Goal: Task Accomplishment & Management: Complete application form

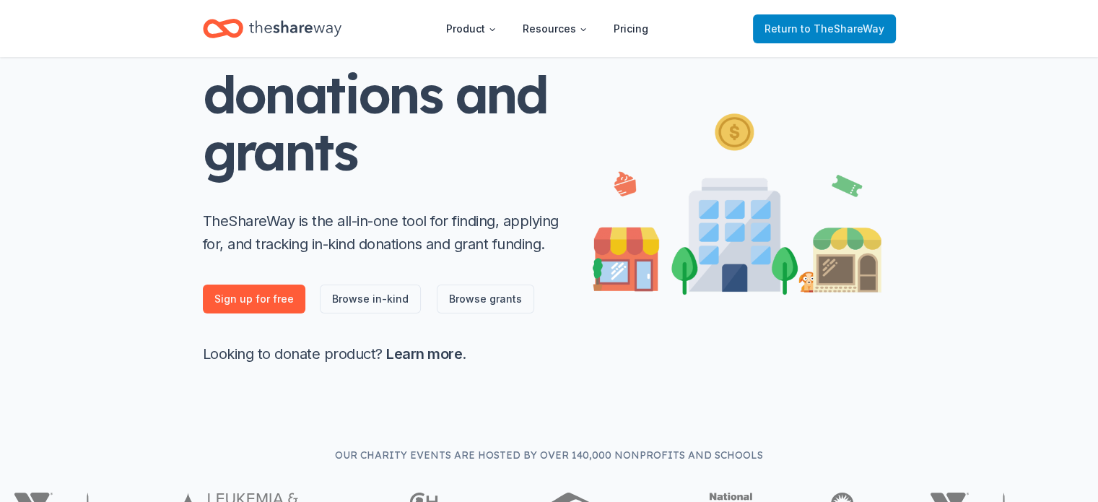
scroll to position [144, 0]
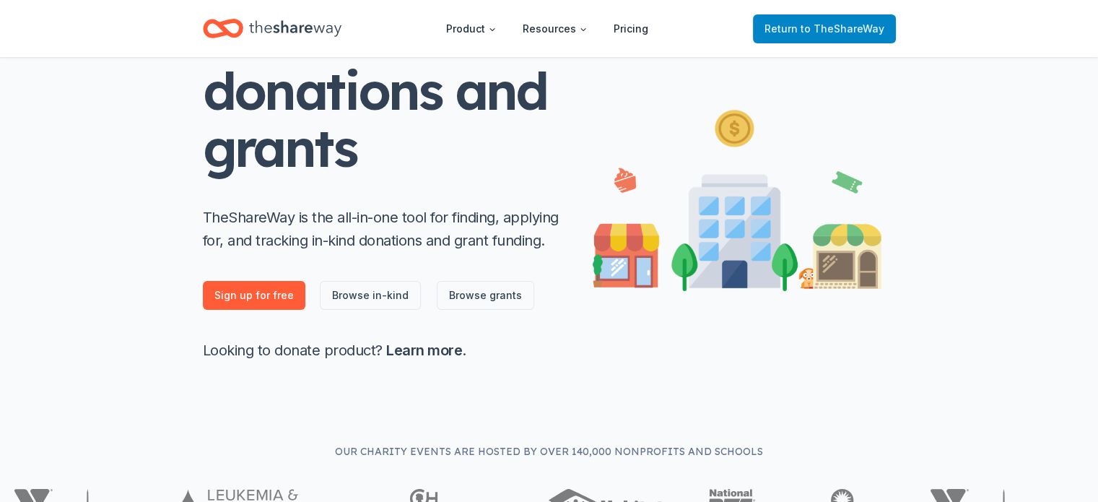
click at [864, 25] on span "to TheShareWay" at bounding box center [843, 28] width 84 height 12
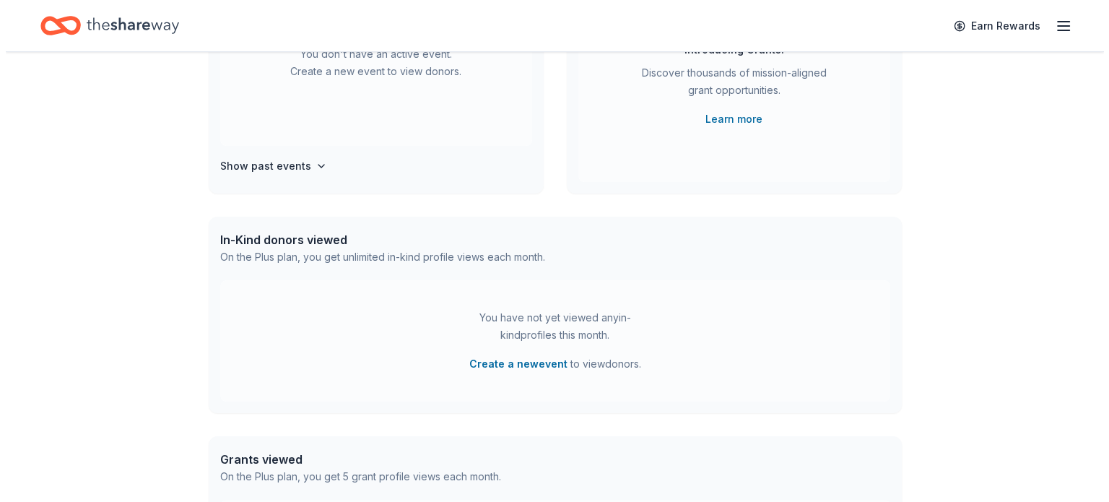
scroll to position [0, 0]
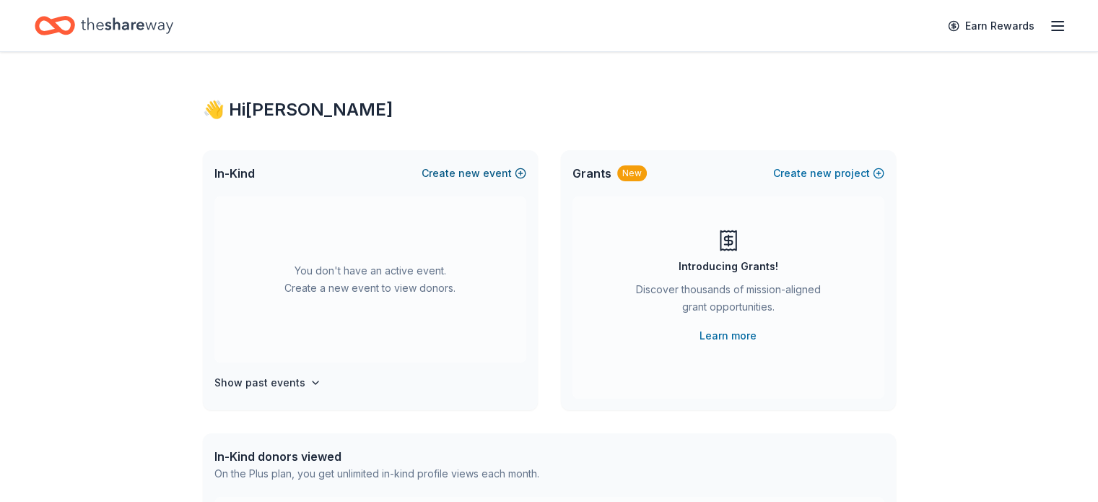
click at [443, 167] on button "Create new event" at bounding box center [474, 173] width 105 height 17
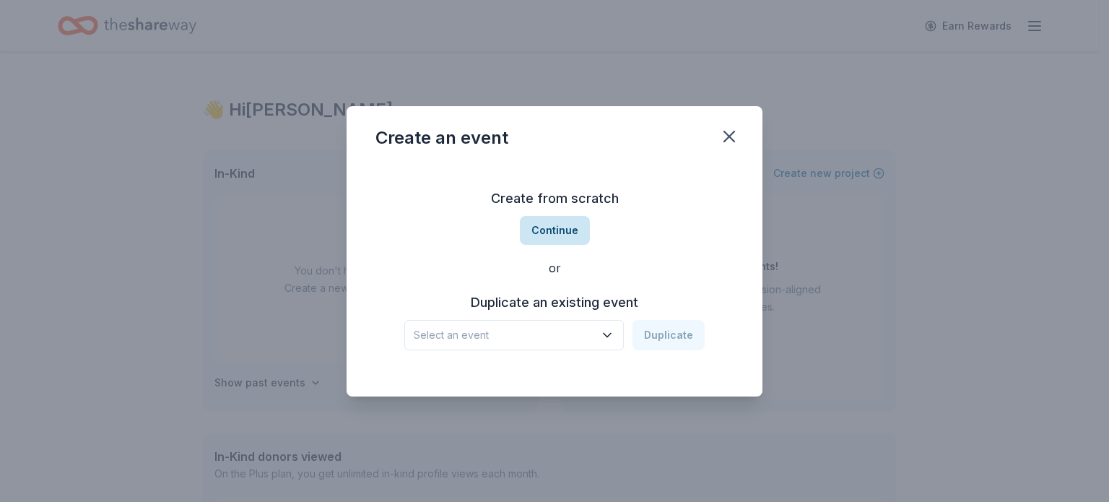
click at [570, 222] on button "Continue" at bounding box center [555, 230] width 70 height 29
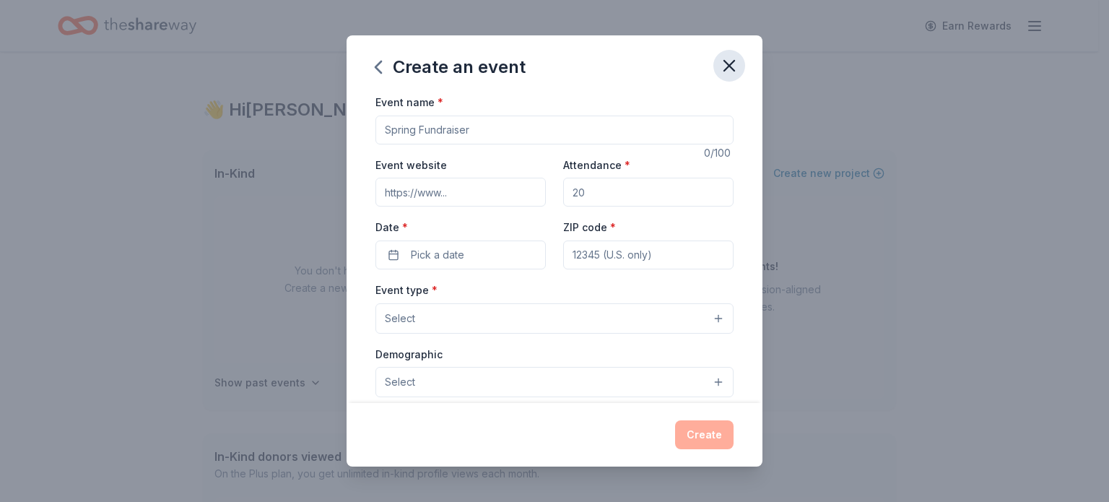
click at [732, 67] on icon "button" at bounding box center [729, 66] width 10 height 10
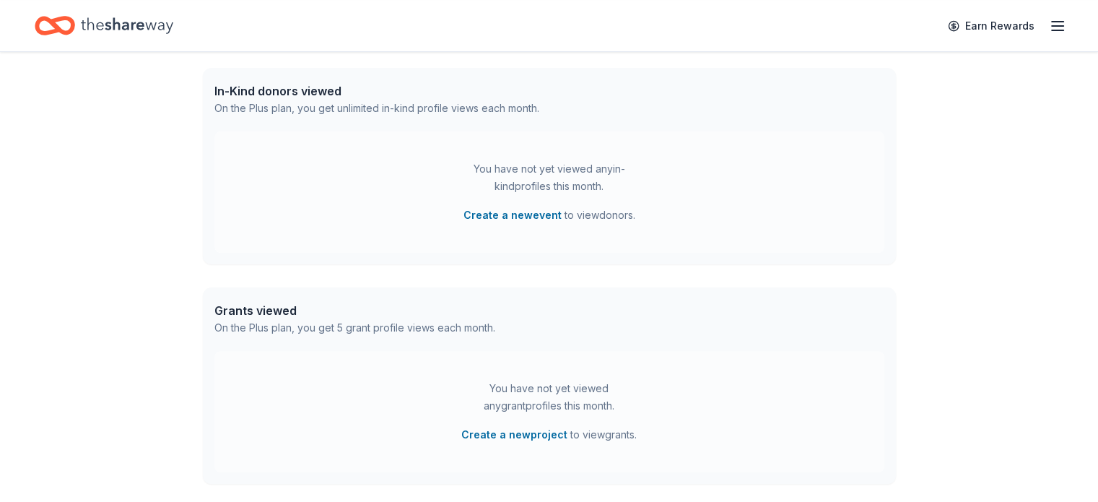
scroll to position [352, 0]
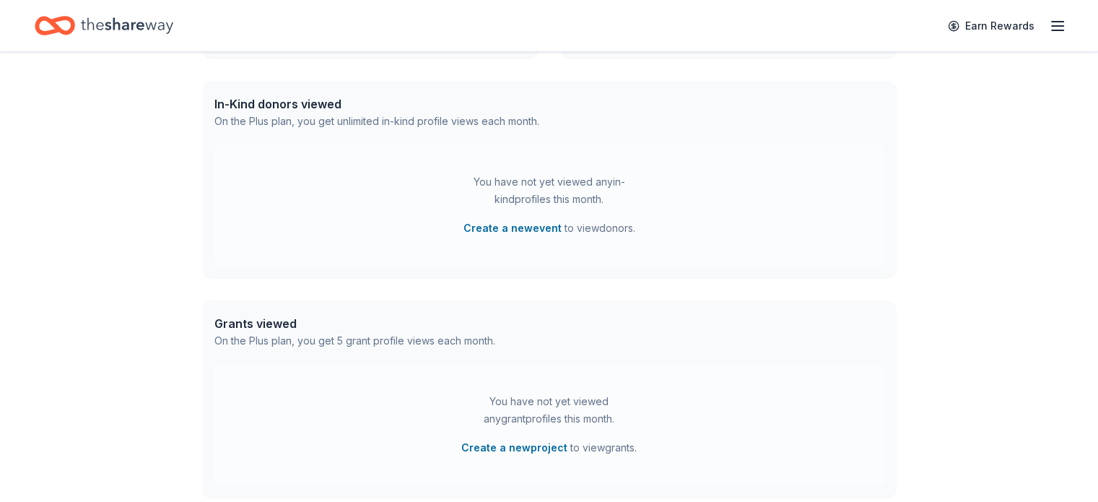
drag, startPoint x: 968, startPoint y: 297, endPoint x: 953, endPoint y: 326, distance: 32.6
click at [953, 326] on div "👋 Hi Todd In-Kind Create new event You don't have an active event. Create a new…" at bounding box center [549, 121] width 1098 height 843
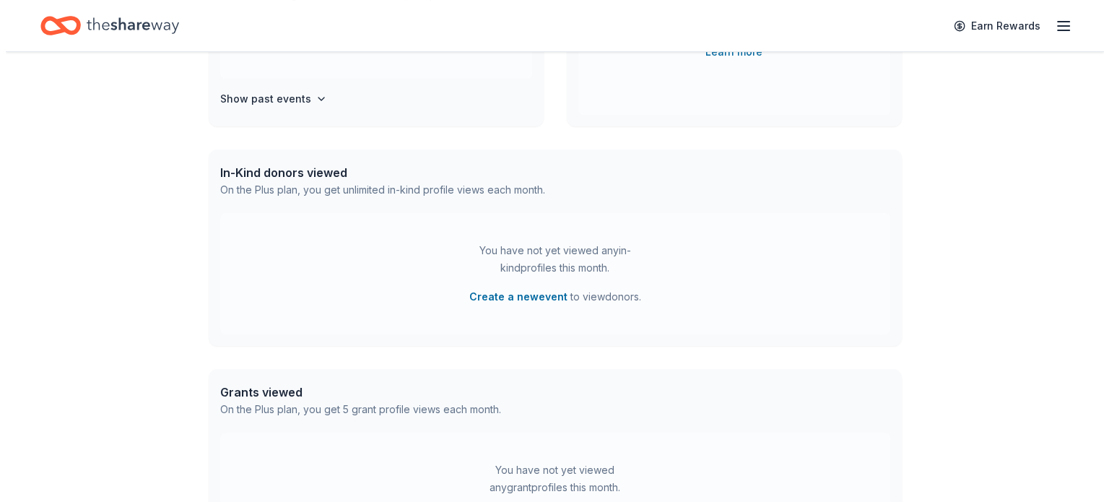
scroll to position [280, 0]
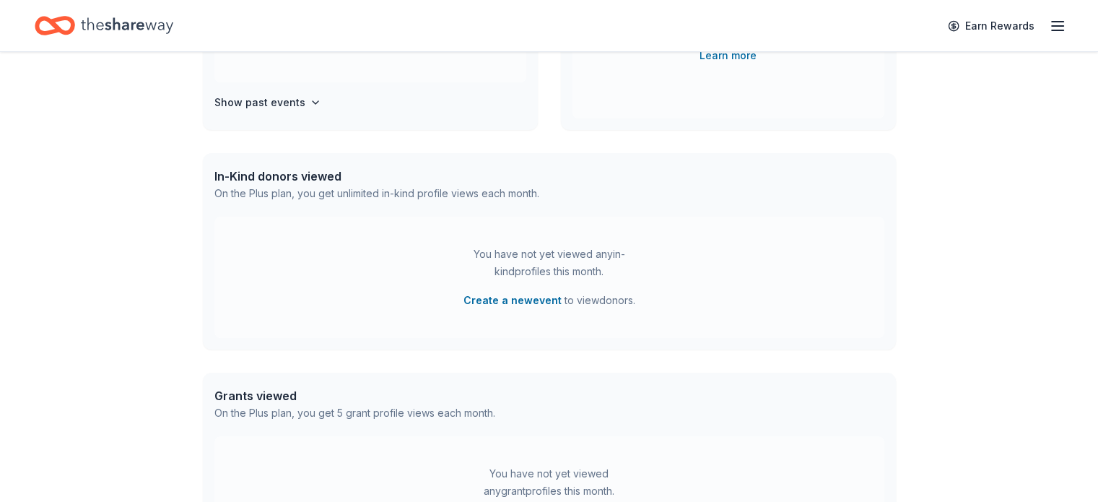
drag, startPoint x: 950, startPoint y: 277, endPoint x: 983, endPoint y: 339, distance: 70.7
click at [983, 339] on div "👋 Hi Todd In-Kind Create new event You don't have an active event. Create a new…" at bounding box center [549, 193] width 1098 height 843
drag, startPoint x: 531, startPoint y: 297, endPoint x: 504, endPoint y: 291, distance: 28.0
click at [504, 292] on button "Create a new event" at bounding box center [513, 300] width 98 height 17
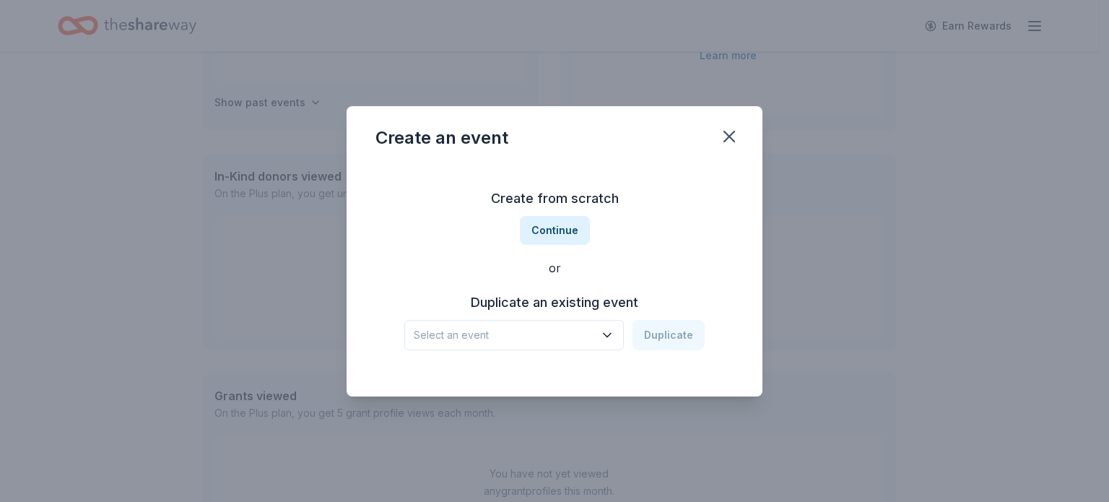
click at [488, 334] on span "Select an event" at bounding box center [504, 334] width 181 height 17
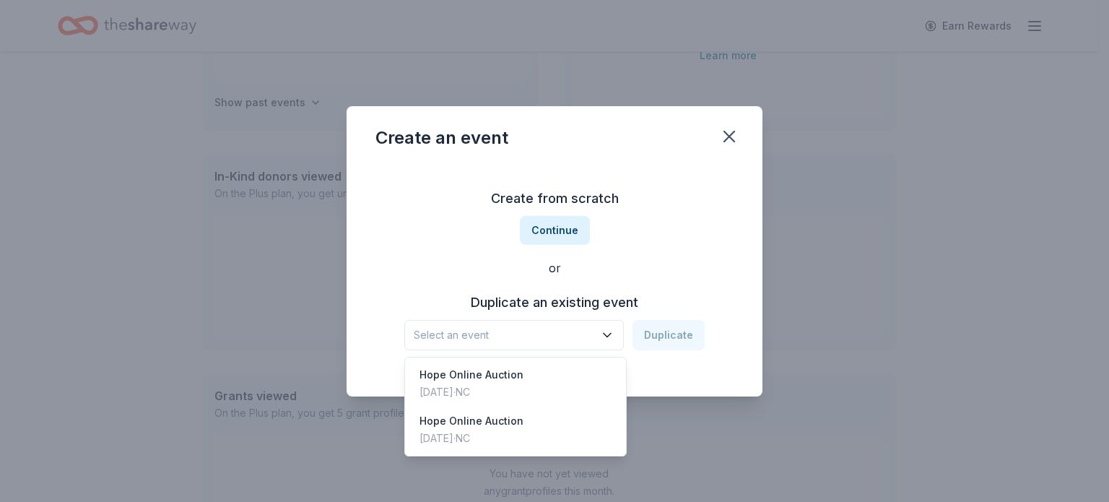
click at [529, 233] on div "Create from scratch Continue or Duplicate an existing event Select an event Dup…" at bounding box center [555, 268] width 358 height 209
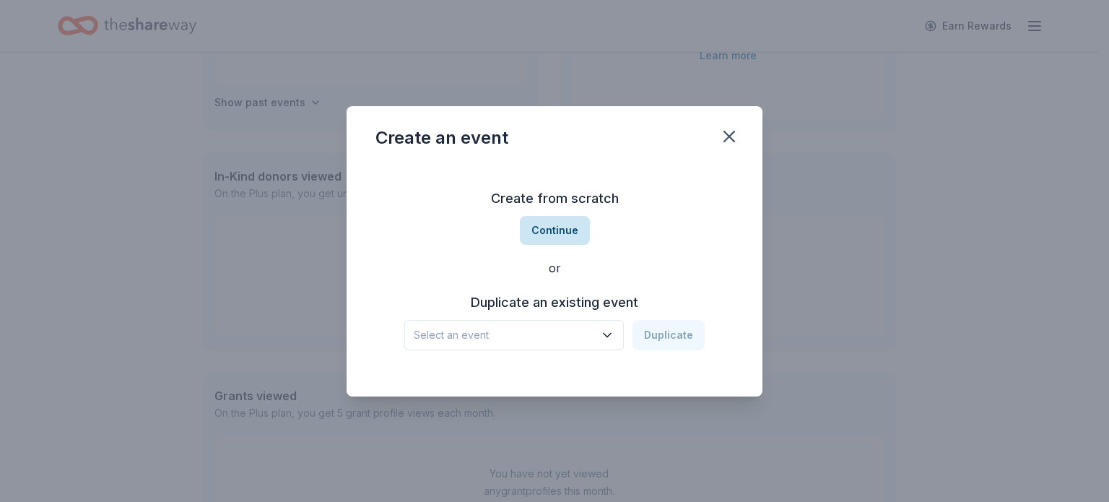
click at [543, 230] on button "Continue" at bounding box center [555, 230] width 70 height 29
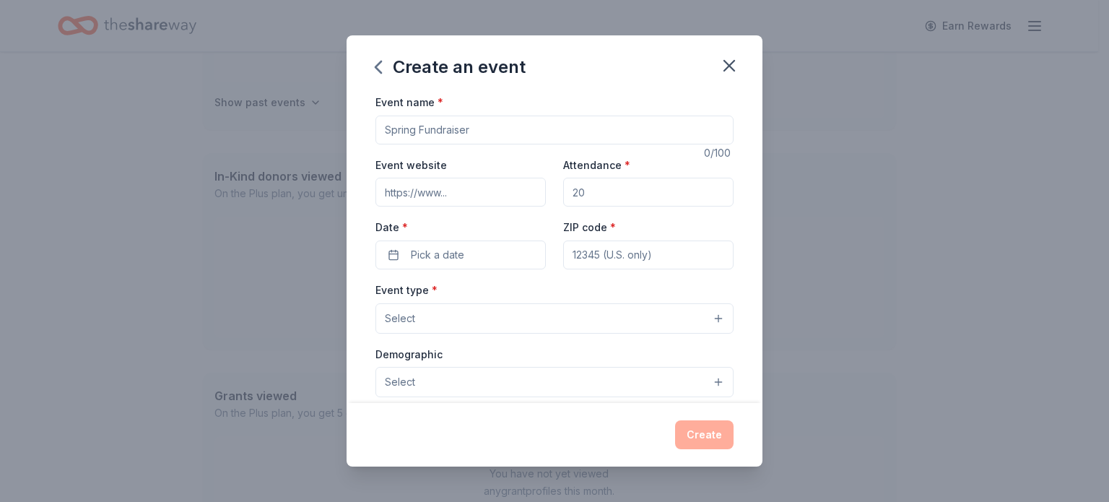
click at [486, 129] on input "Event name *" at bounding box center [555, 130] width 358 height 29
click at [481, 132] on input "Event name *" at bounding box center [555, 130] width 358 height 29
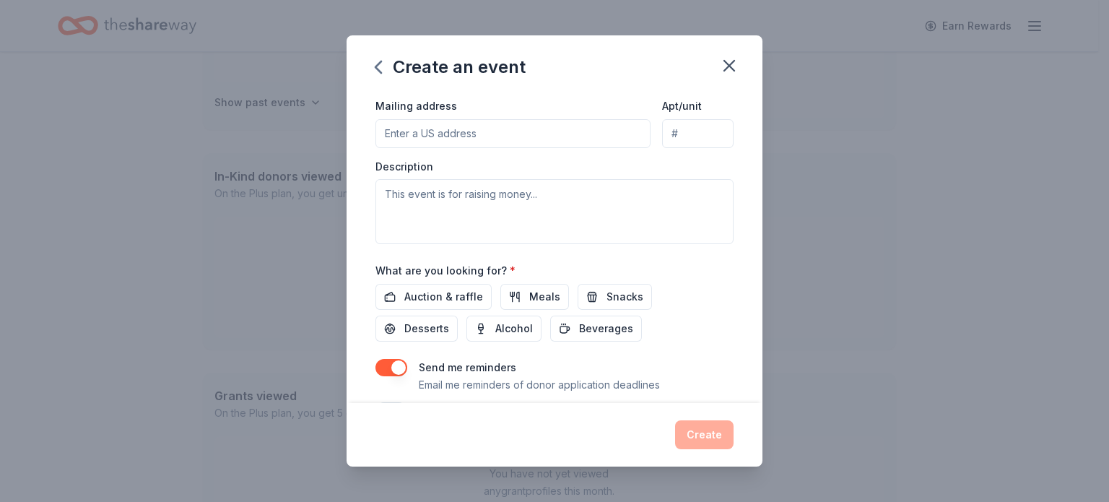
scroll to position [380, 0]
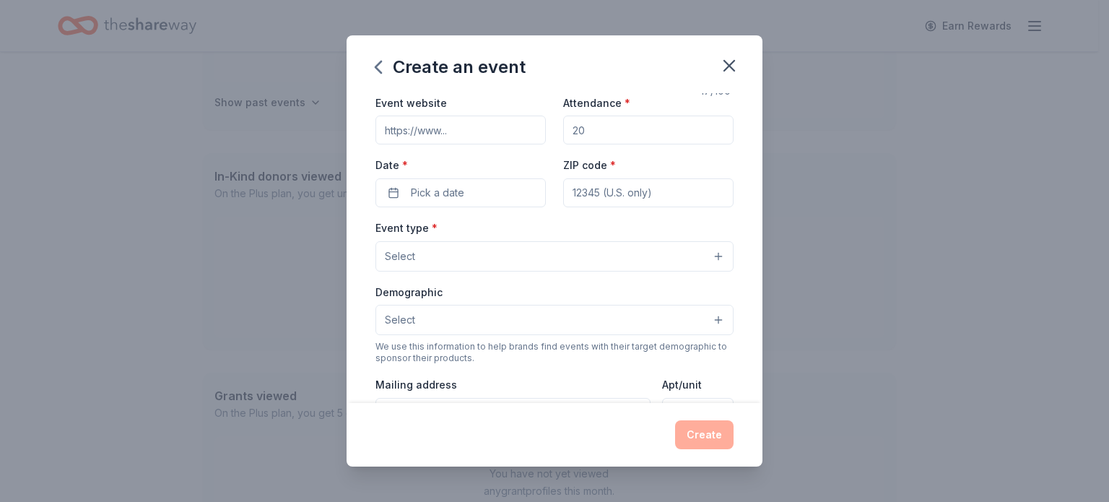
type input "Spring Fundraiser"
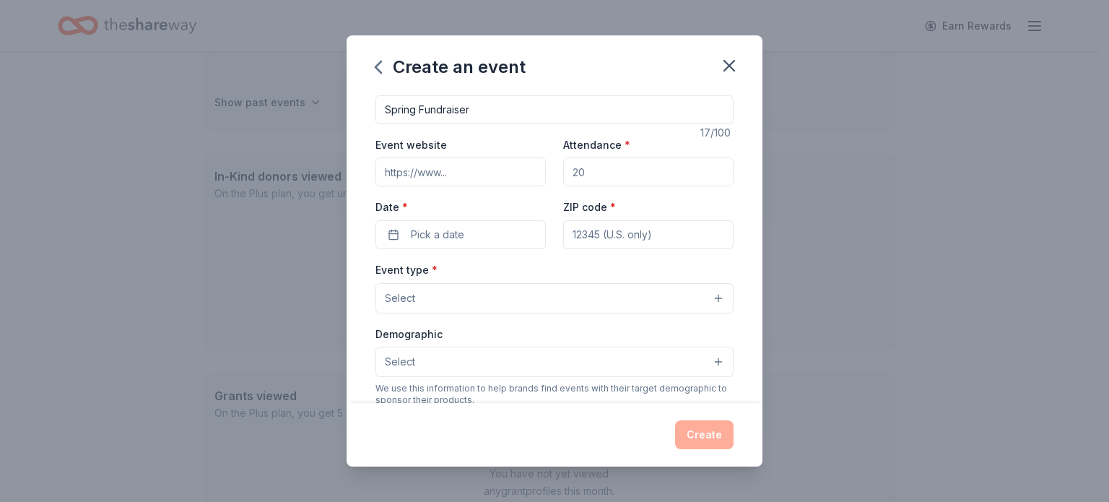
scroll to position [0, 0]
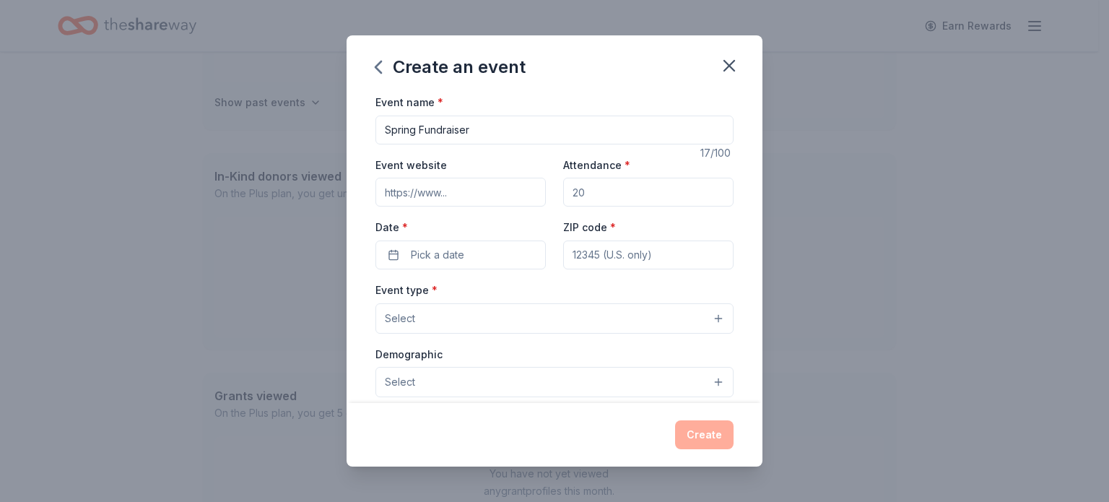
drag, startPoint x: 609, startPoint y: 247, endPoint x: 598, endPoint y: 146, distance: 101.7
click at [599, 146] on div "Event name * Spring Fundraiser 17 /100 Event website Attendance * Date * Pick a…" at bounding box center [555, 426] width 358 height 667
click at [601, 188] on input "Attendance *" at bounding box center [648, 192] width 170 height 29
type input "70"
click at [459, 262] on span "Pick a date" at bounding box center [437, 254] width 53 height 17
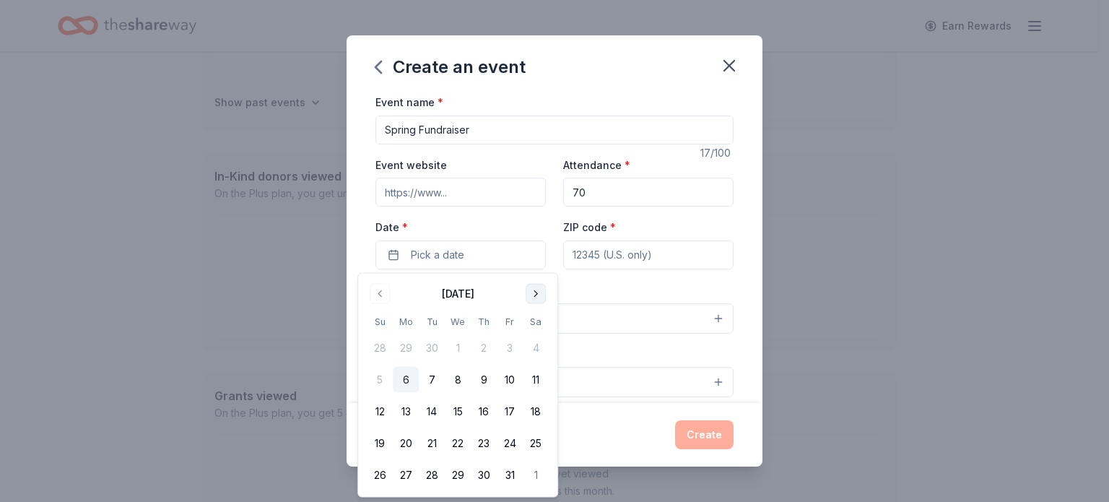
click at [532, 288] on button "Go to next month" at bounding box center [536, 294] width 20 height 20
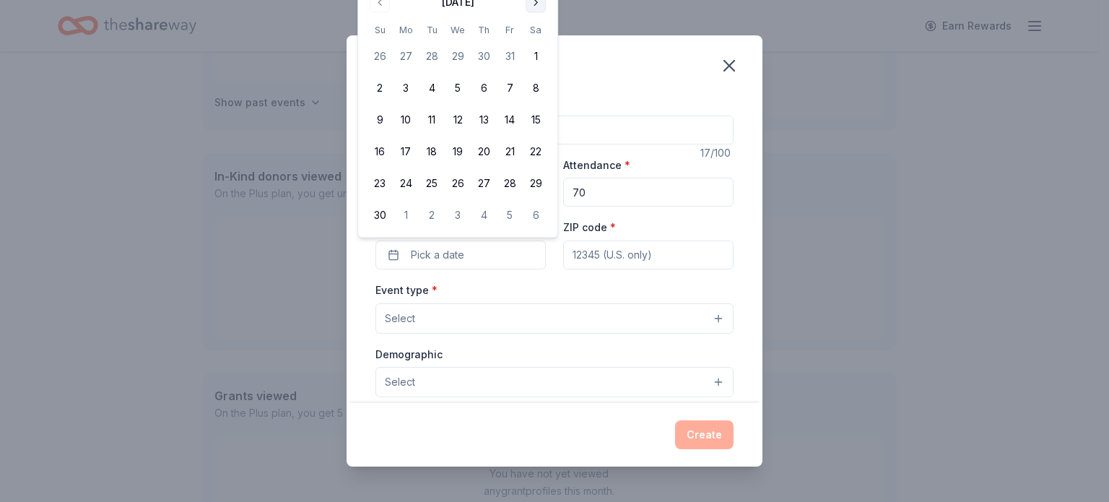
click at [535, 4] on button "Go to next month" at bounding box center [536, 2] width 20 height 20
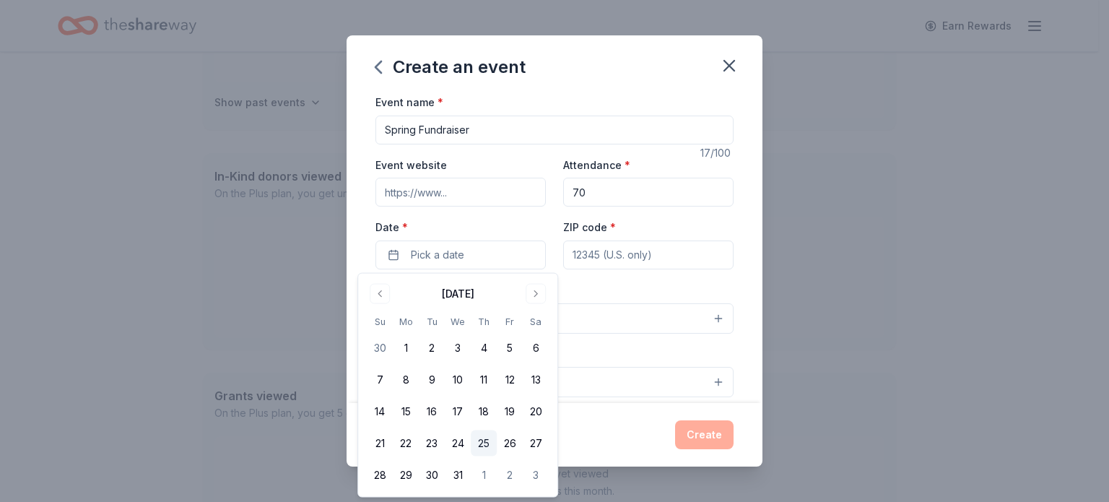
click at [488, 444] on button "25" at bounding box center [484, 443] width 26 height 26
click at [402, 456] on tbody "30 1 2 3 4 5 6 7 8 9 10 11 12 13 14 15 16 17 18 19 20 21 22 23 24 25 26 27 28 2…" at bounding box center [458, 408] width 182 height 159
drag, startPoint x: 402, startPoint y: 456, endPoint x: 437, endPoint y: 479, distance: 42.3
click at [437, 479] on button "30" at bounding box center [432, 475] width 26 height 26
click at [438, 476] on button "30" at bounding box center [432, 475] width 26 height 26
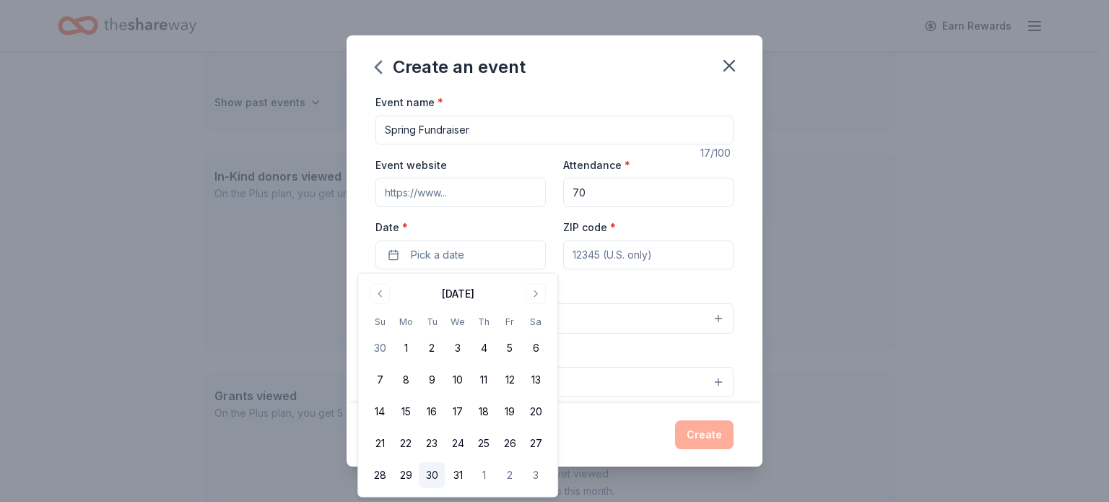
click at [427, 470] on button "30" at bounding box center [432, 475] width 26 height 26
click at [650, 231] on div "ZIP code *" at bounding box center [648, 243] width 170 height 51
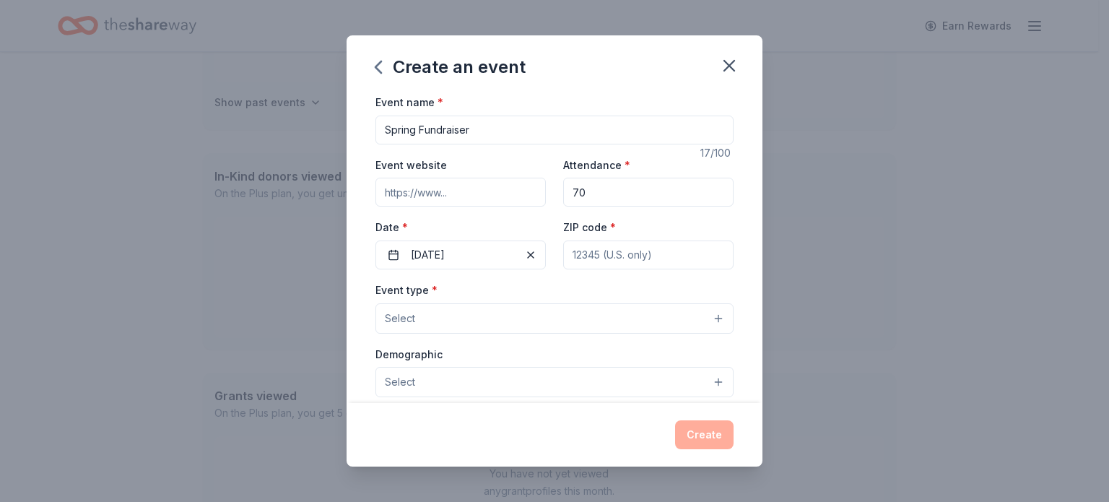
drag, startPoint x: 643, startPoint y: 240, endPoint x: 635, endPoint y: 245, distance: 8.8
click at [638, 242] on div "ZIP code *" at bounding box center [648, 243] width 170 height 51
click at [635, 246] on input "ZIP code *" at bounding box center [648, 254] width 170 height 29
type input "28607"
click at [656, 221] on div "ZIP code * 28607" at bounding box center [648, 243] width 170 height 51
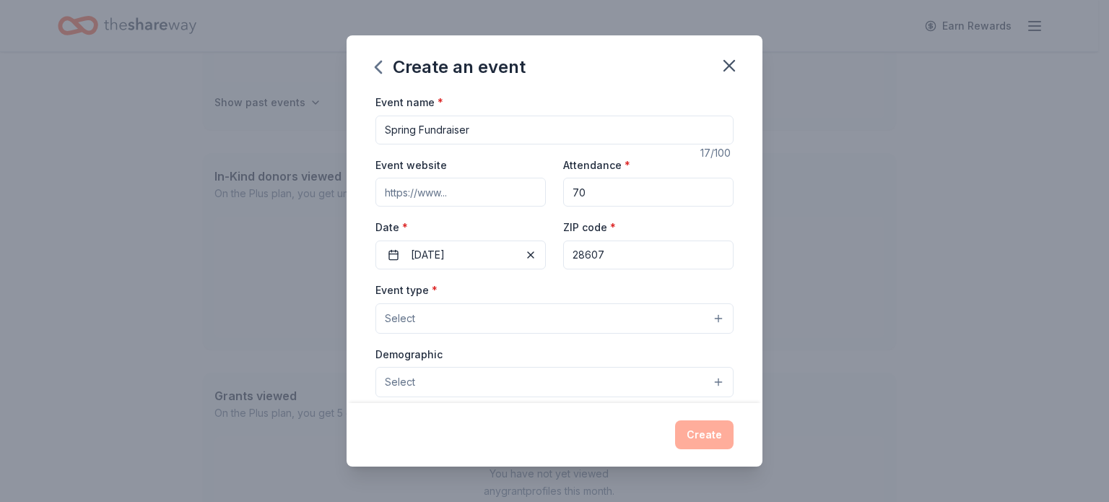
click at [468, 326] on button "Select" at bounding box center [555, 318] width 358 height 30
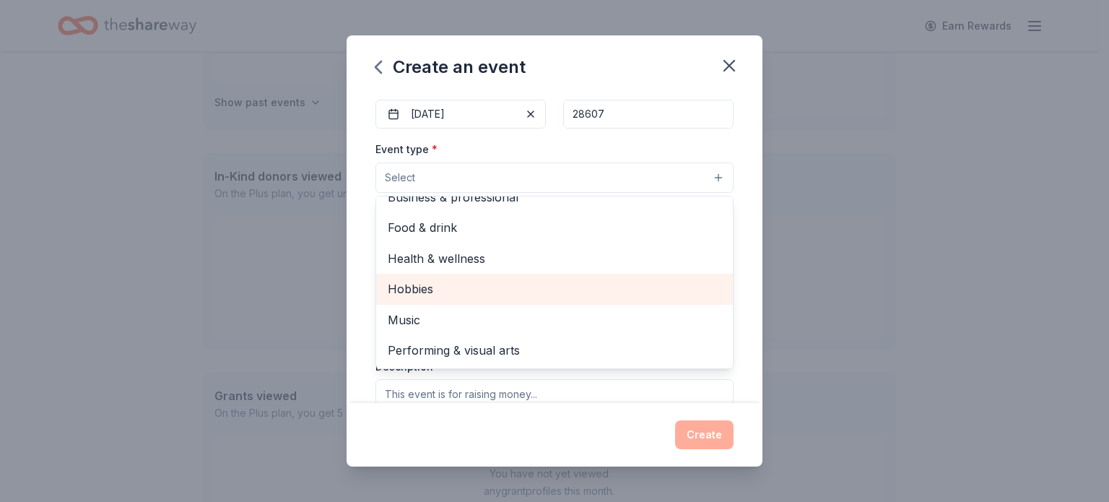
scroll to position [144, 0]
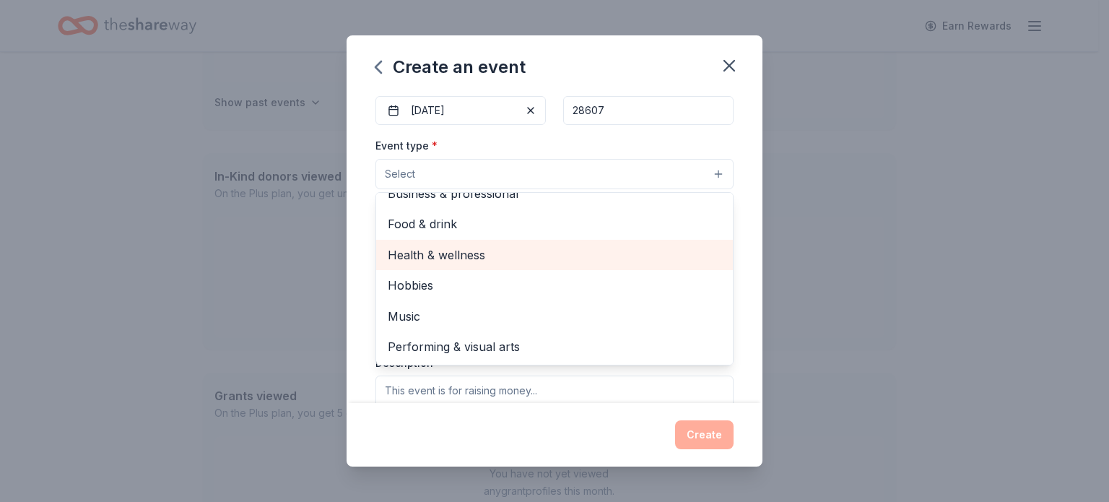
click at [461, 248] on span "Health & wellness" at bounding box center [555, 255] width 334 height 19
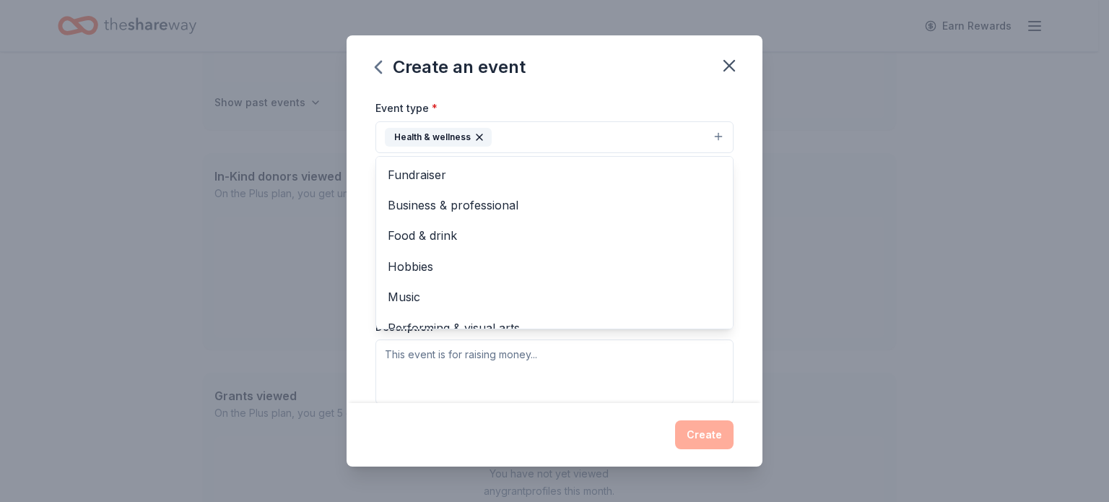
scroll to position [0, 0]
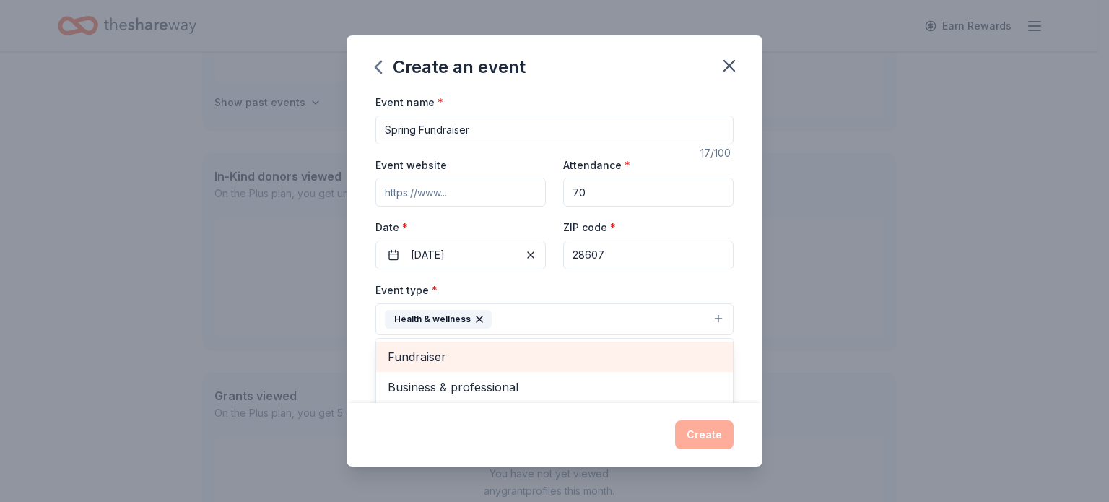
click at [433, 352] on span "Fundraiser" at bounding box center [555, 356] width 334 height 19
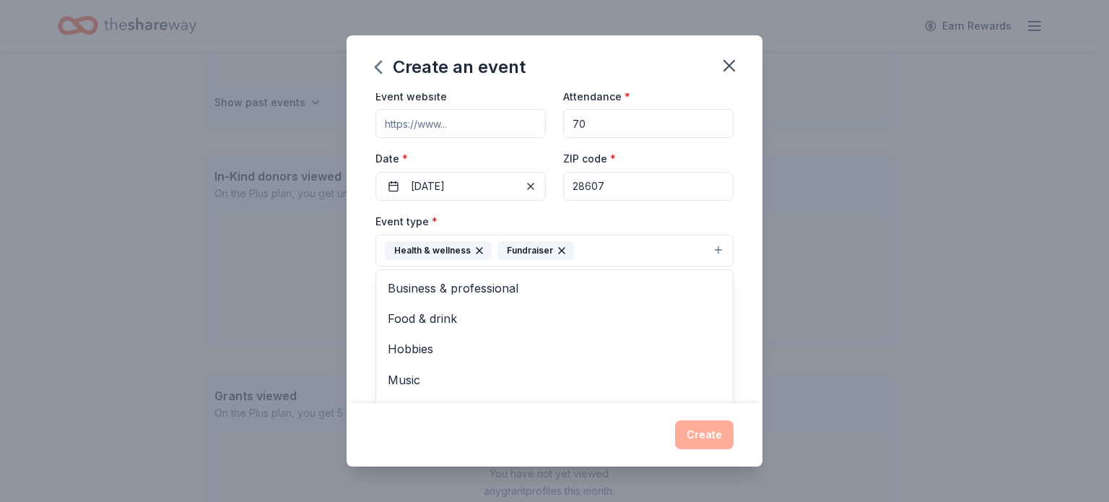
scroll to position [72, 0]
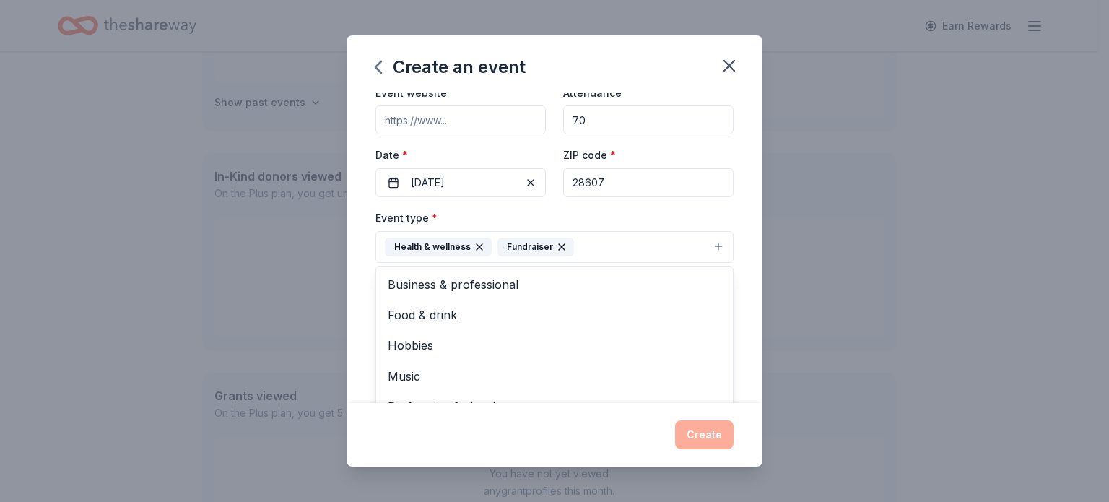
click at [368, 259] on div "Event name * Spring Fundraiser 17 /100 Event website Attendance * 70 Date * 12/…" at bounding box center [555, 248] width 416 height 310
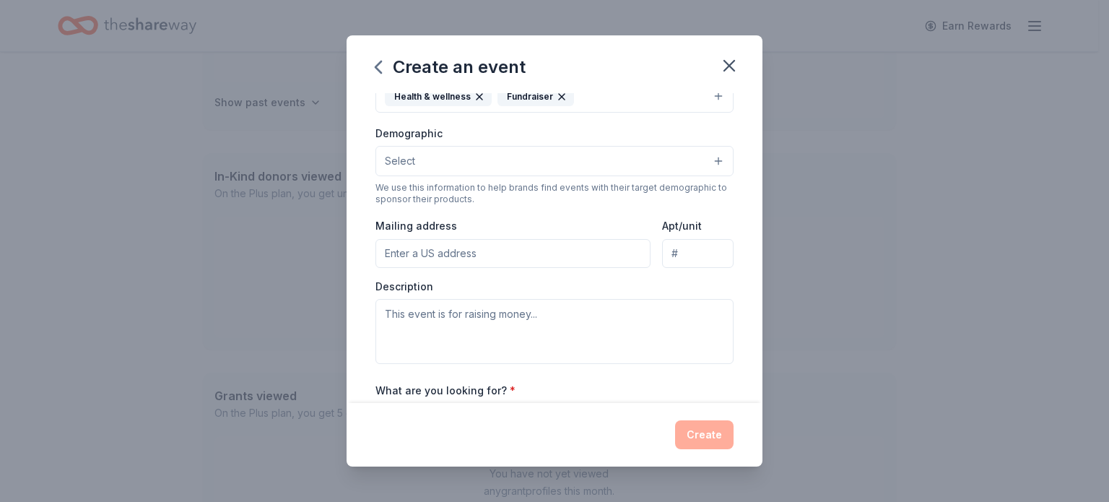
scroll to position [217, 0]
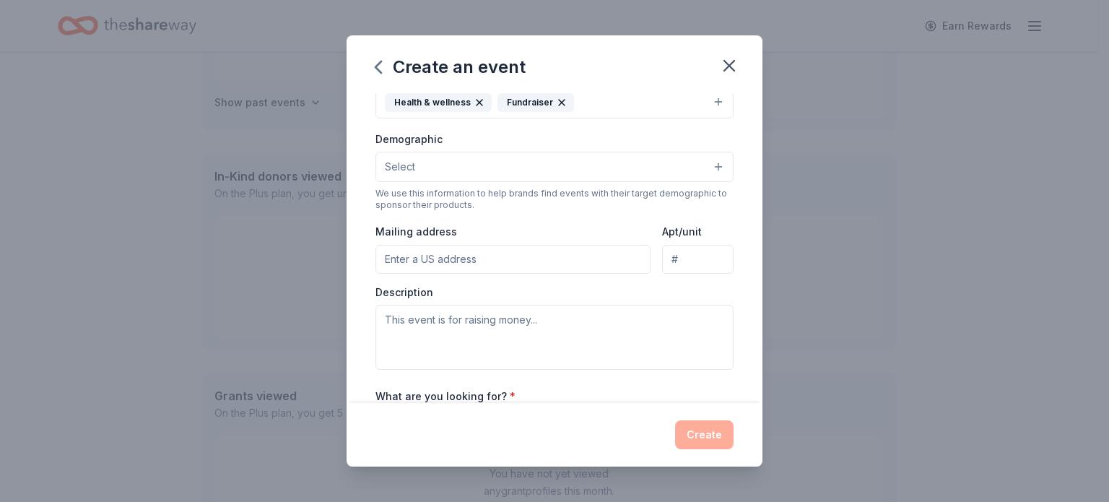
click at [513, 167] on button "Select" at bounding box center [555, 167] width 358 height 30
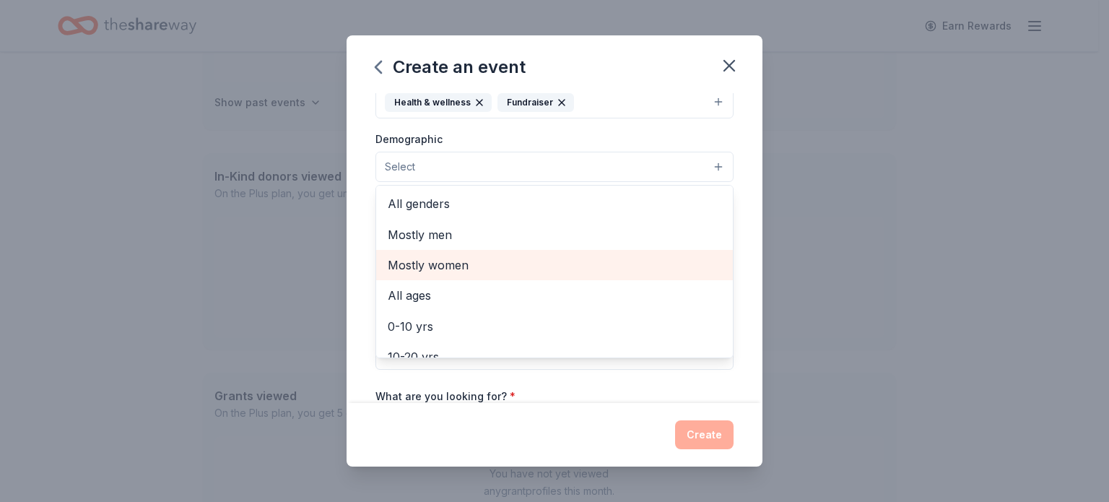
drag, startPoint x: 474, startPoint y: 248, endPoint x: 473, endPoint y: 259, distance: 11.6
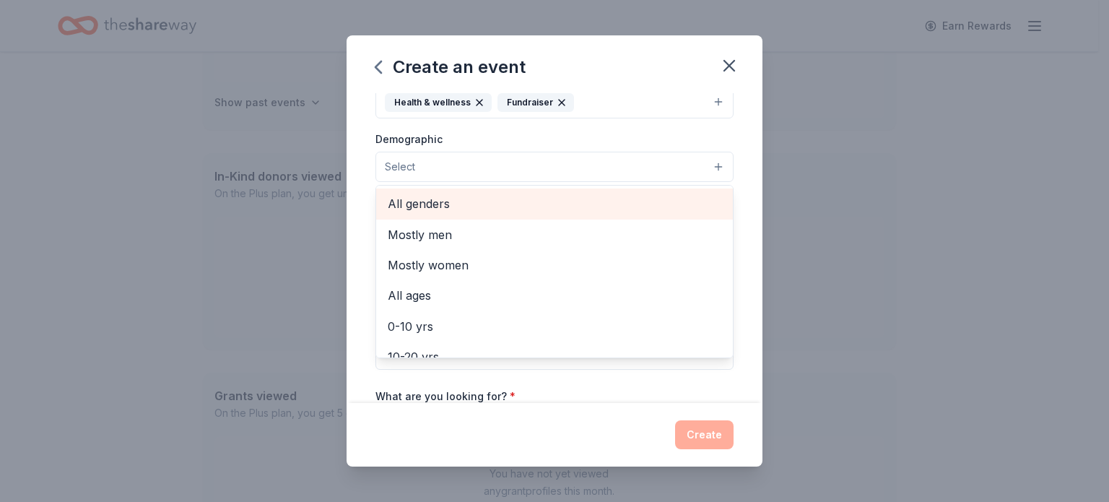
drag, startPoint x: 473, startPoint y: 259, endPoint x: 399, endPoint y: 203, distance: 93.3
click at [399, 203] on span "All genders" at bounding box center [555, 203] width 334 height 19
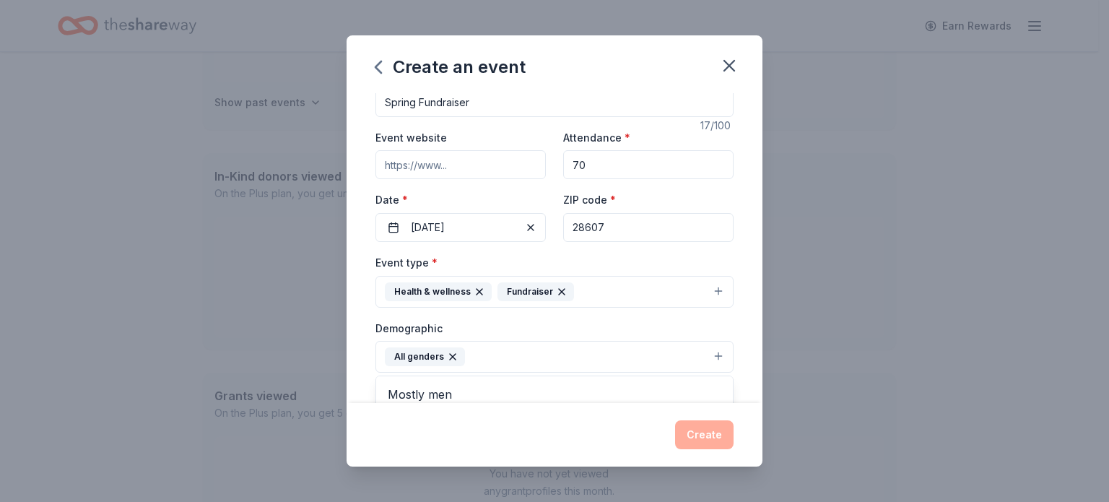
scroll to position [0, 0]
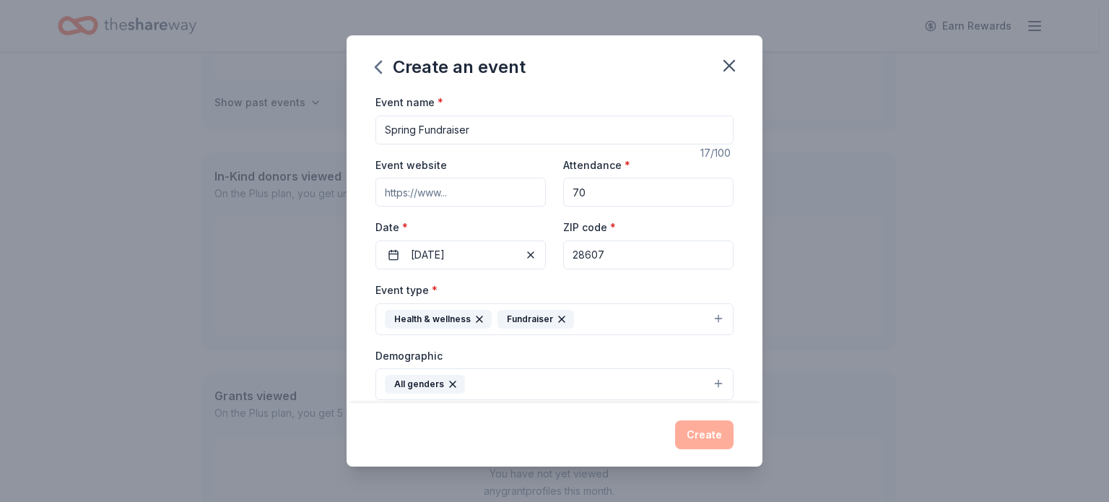
click at [448, 227] on div "Event name * Spring Fundraiser 17 /100 Event website Attendance * 70 Date * 12/…" at bounding box center [555, 428] width 358 height 670
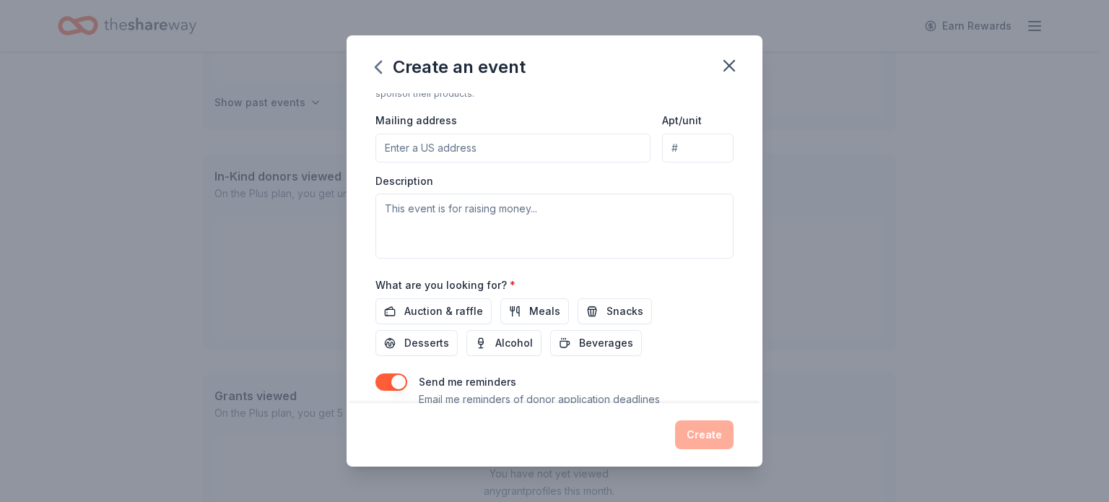
scroll to position [361, 0]
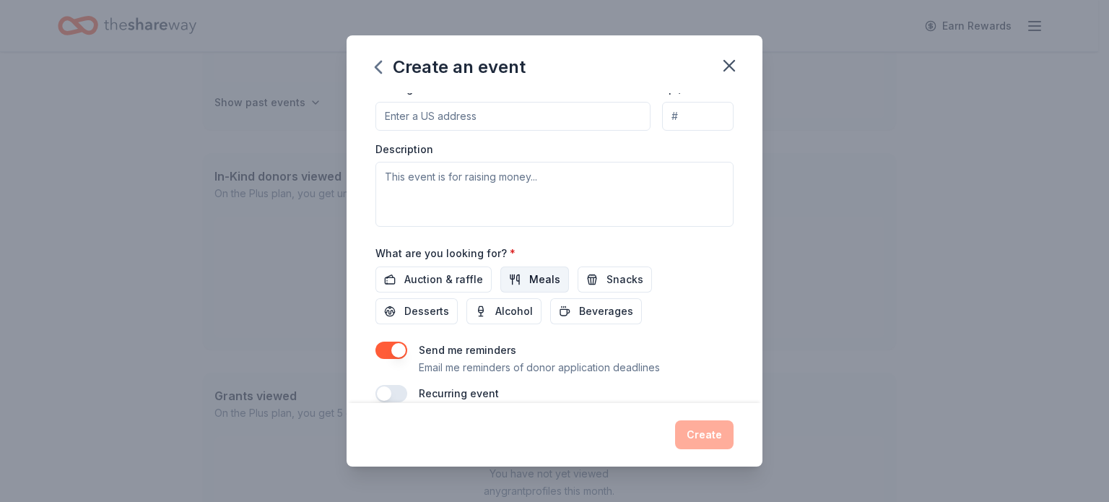
click at [544, 277] on span "Meals" at bounding box center [544, 279] width 31 height 17
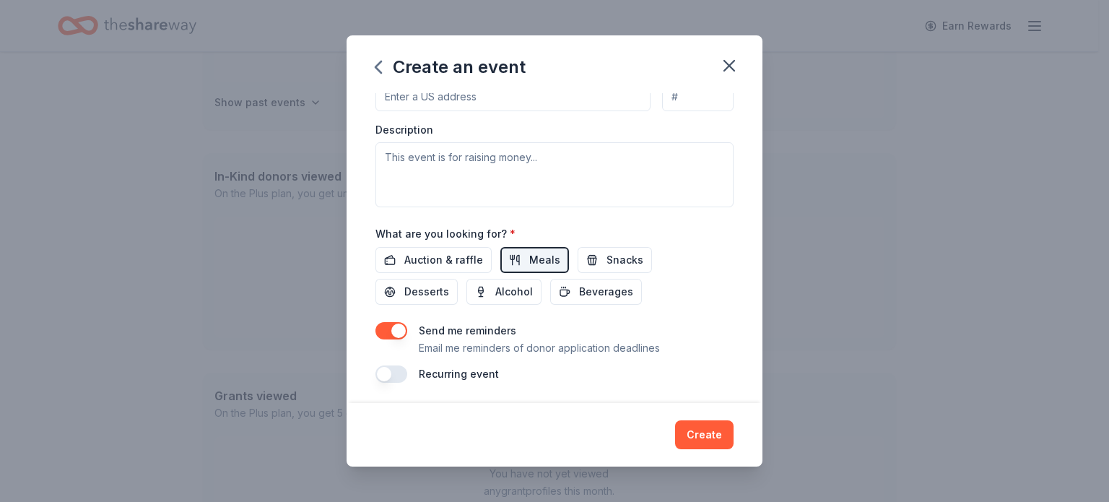
scroll to position [382, 0]
click at [409, 328] on div "Send me reminders Email me reminders of donor application deadlines" at bounding box center [555, 338] width 358 height 35
click at [397, 329] on button "button" at bounding box center [392, 329] width 32 height 17
click at [391, 375] on button "button" at bounding box center [392, 372] width 32 height 17
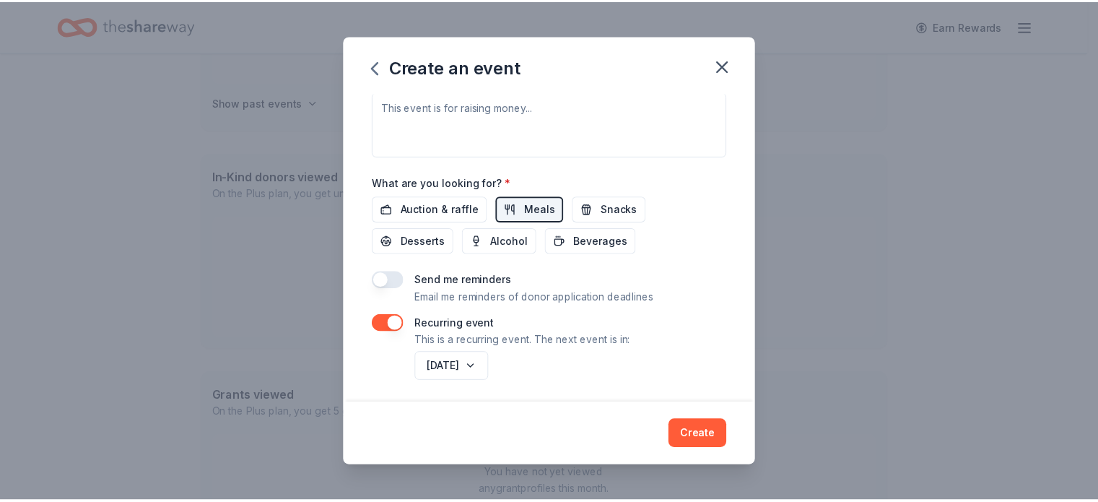
scroll to position [434, 0]
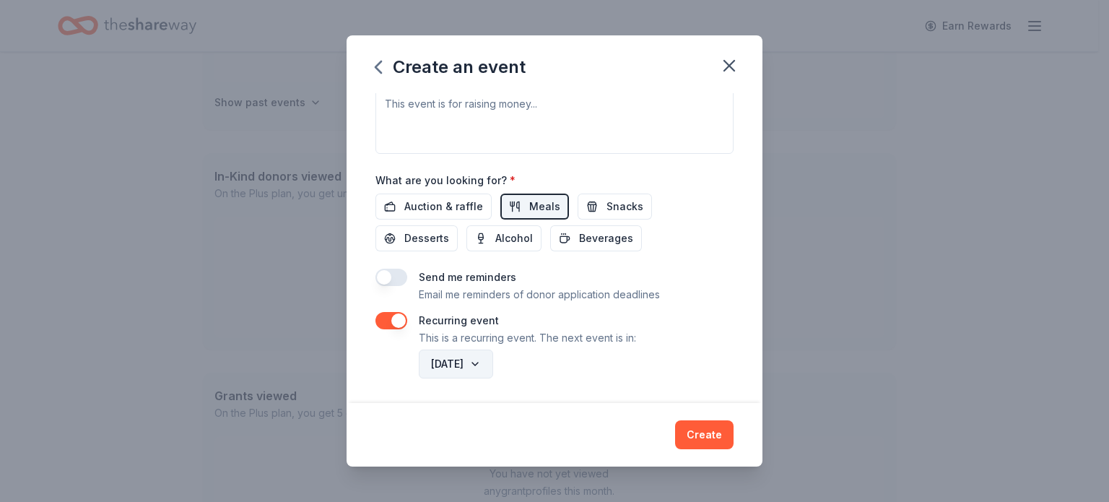
click at [485, 351] on button "December 2026" at bounding box center [456, 364] width 74 height 29
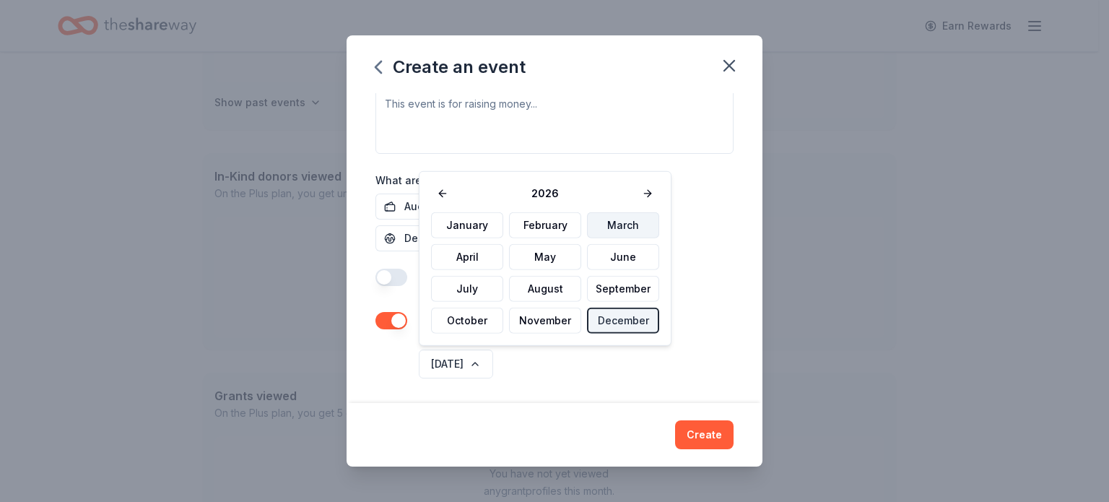
click at [607, 227] on button "March" at bounding box center [623, 225] width 72 height 26
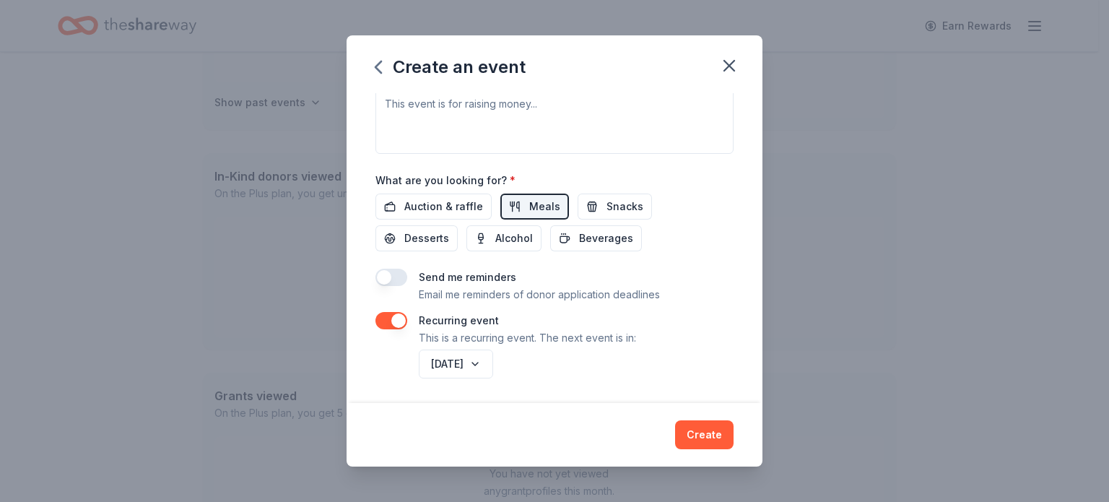
click at [722, 445] on button "Create" at bounding box center [704, 434] width 58 height 29
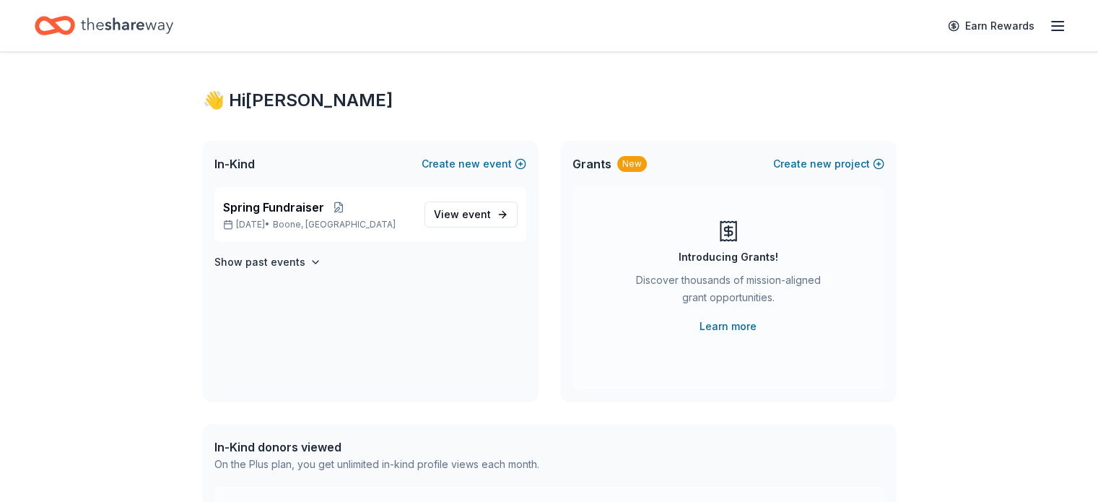
scroll to position [0, 0]
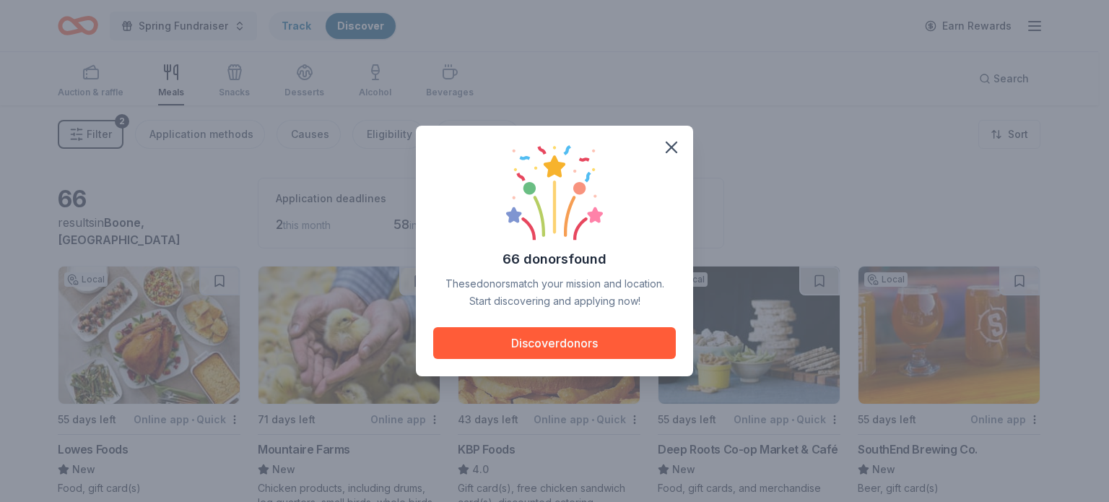
drag, startPoint x: 758, startPoint y: 343, endPoint x: 719, endPoint y: 295, distance: 62.1
drag, startPoint x: 719, startPoint y: 295, endPoint x: 674, endPoint y: 143, distance: 158.3
click at [674, 143] on icon "button" at bounding box center [671, 147] width 20 height 20
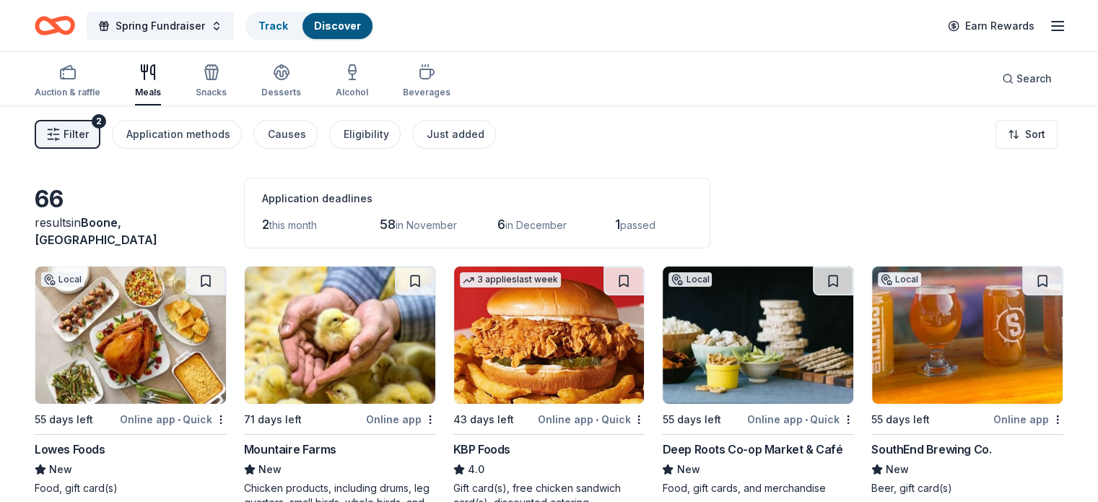
click at [674, 143] on button "button" at bounding box center [661, 152] width 30 height 30
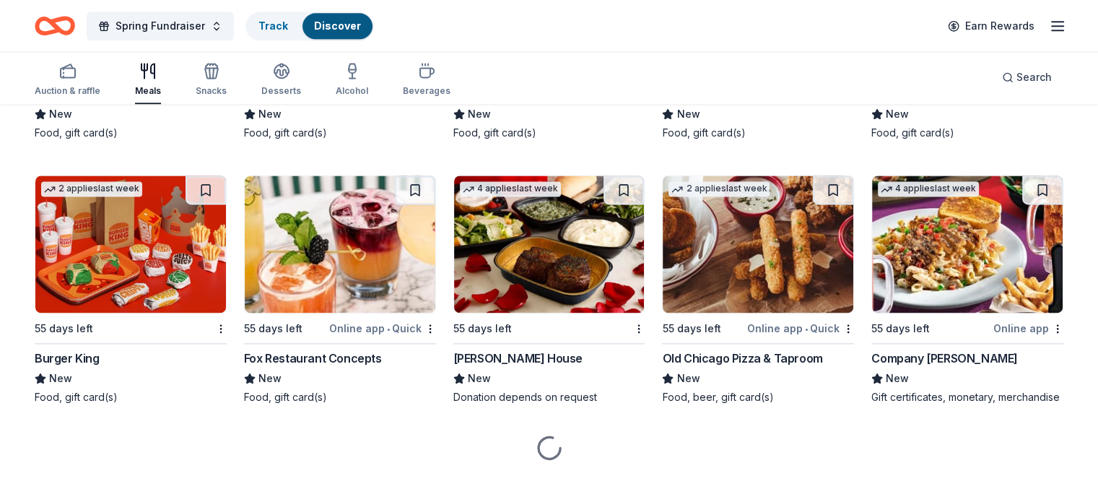
scroll to position [2029, 0]
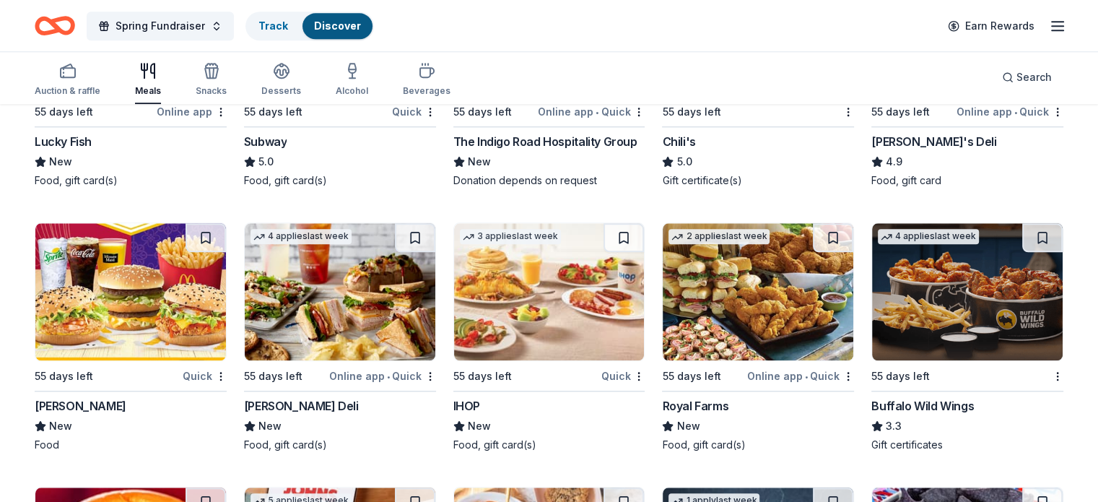
scroll to position [1394, 0]
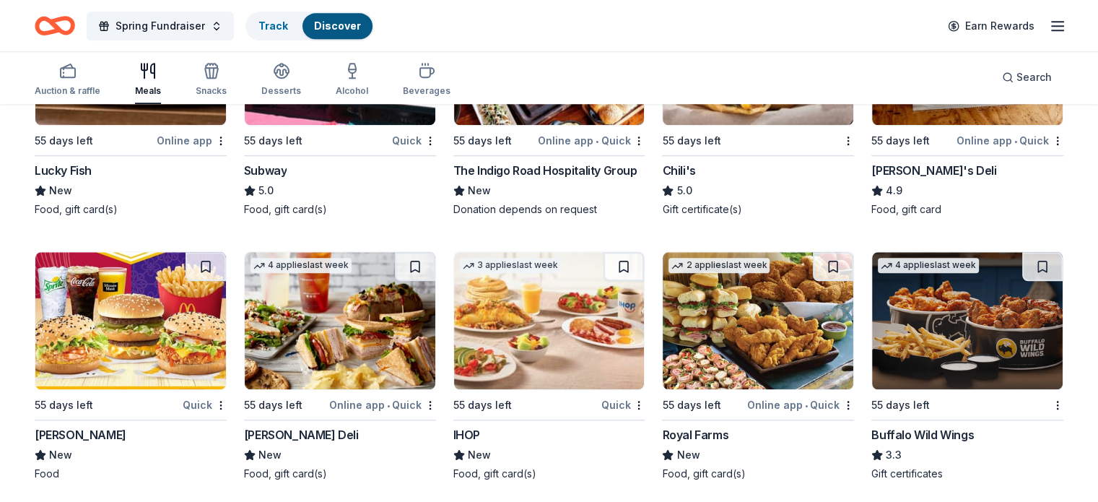
click at [154, 326] on img at bounding box center [130, 320] width 191 height 137
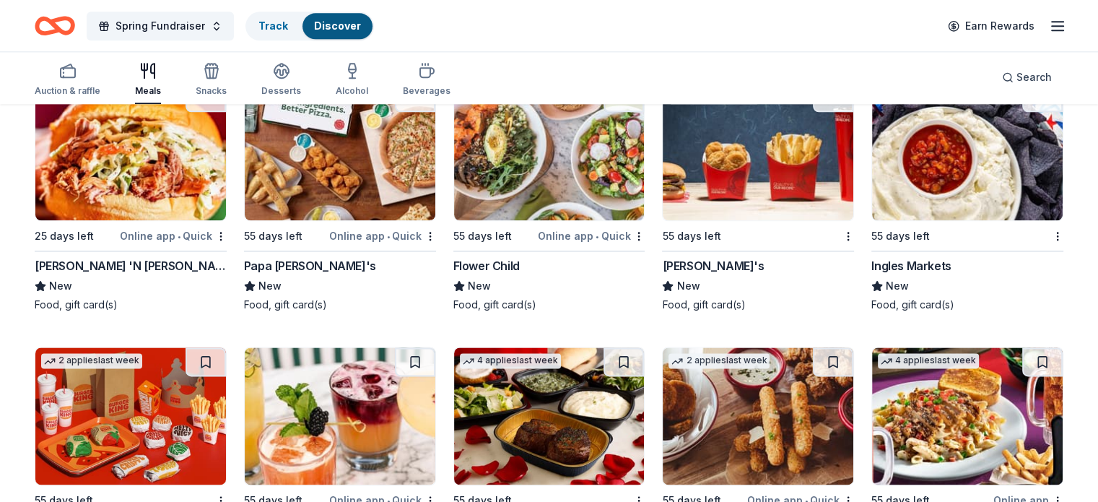
scroll to position [1856, 0]
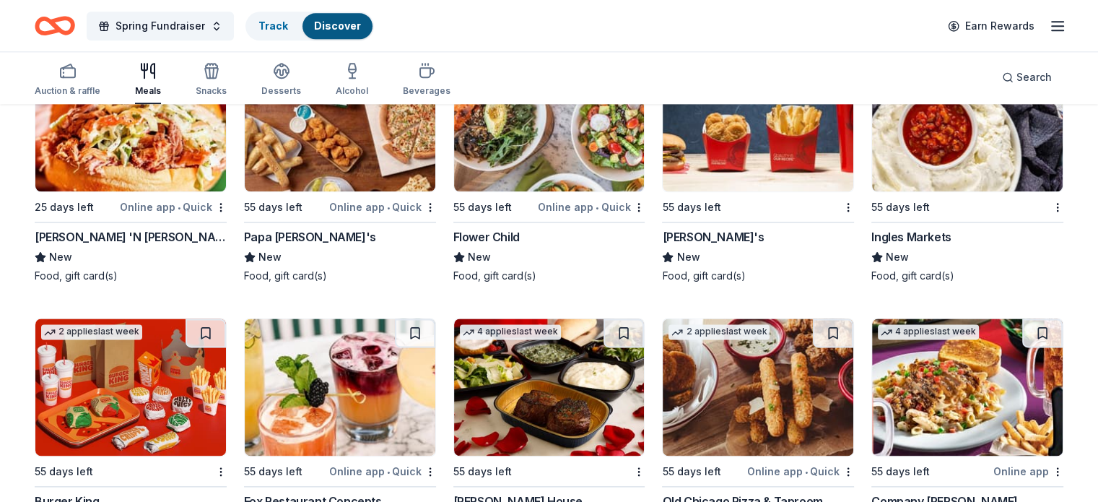
click at [341, 135] on img at bounding box center [340, 122] width 191 height 137
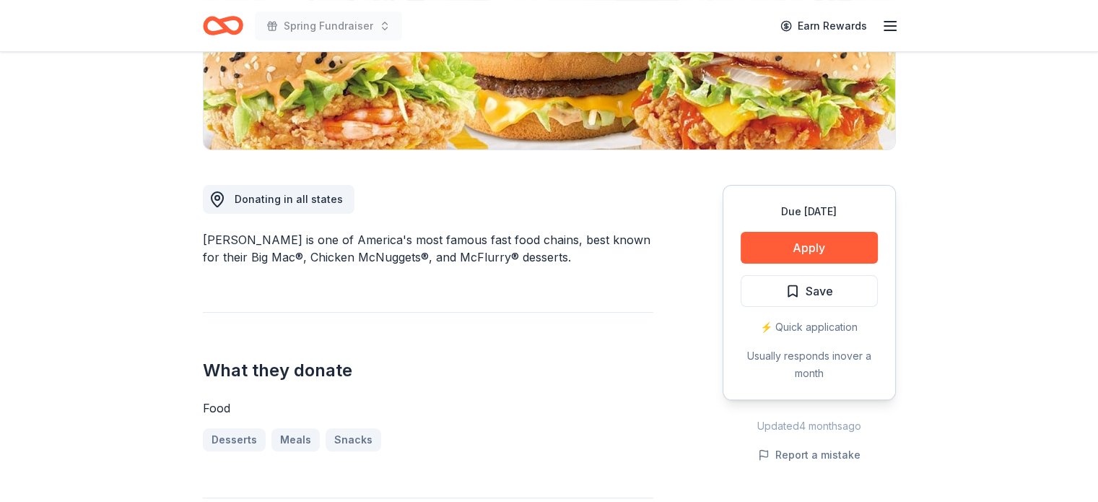
scroll to position [318, 0]
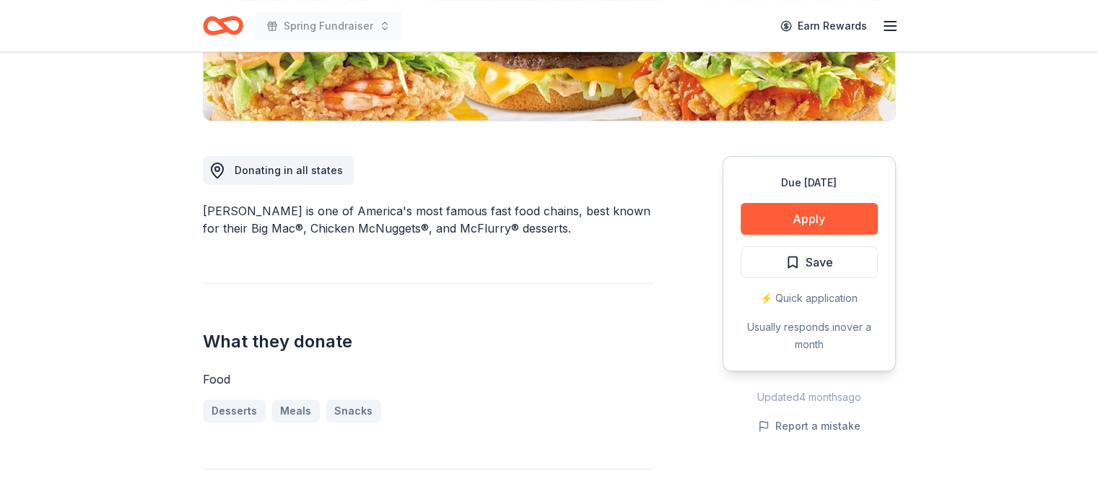
click at [859, 201] on div "Due in 55 days Apply Save ⚡️ Quick application Usually responds in over a month" at bounding box center [809, 263] width 173 height 215
click at [856, 203] on button "Apply" at bounding box center [809, 219] width 137 height 32
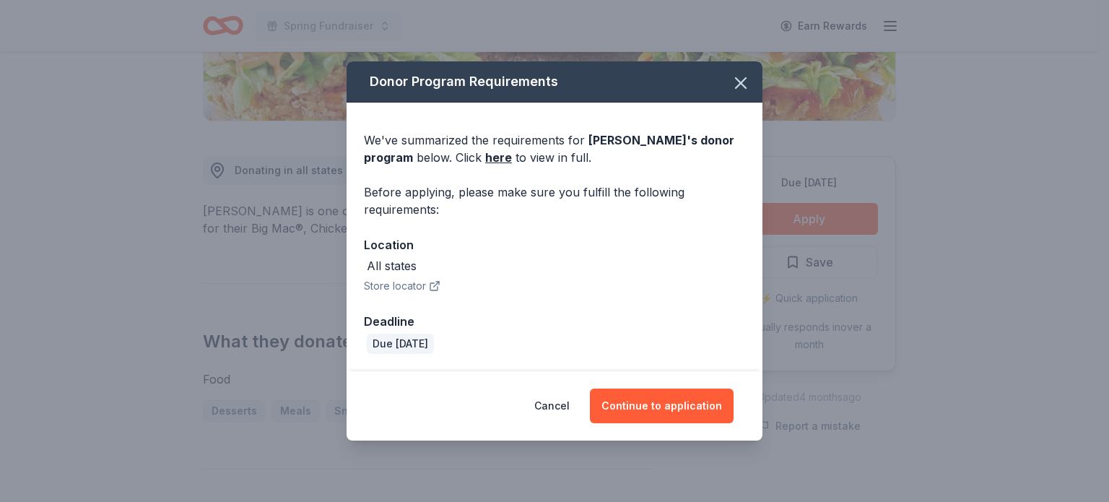
drag, startPoint x: 665, startPoint y: 388, endPoint x: 664, endPoint y: 455, distance: 67.2
click at [664, 455] on div "Donor Program Requirements We've summarized the requirements for McDonald's 's …" at bounding box center [554, 251] width 1109 height 502
click at [664, 418] on button "Continue to application" at bounding box center [662, 406] width 144 height 35
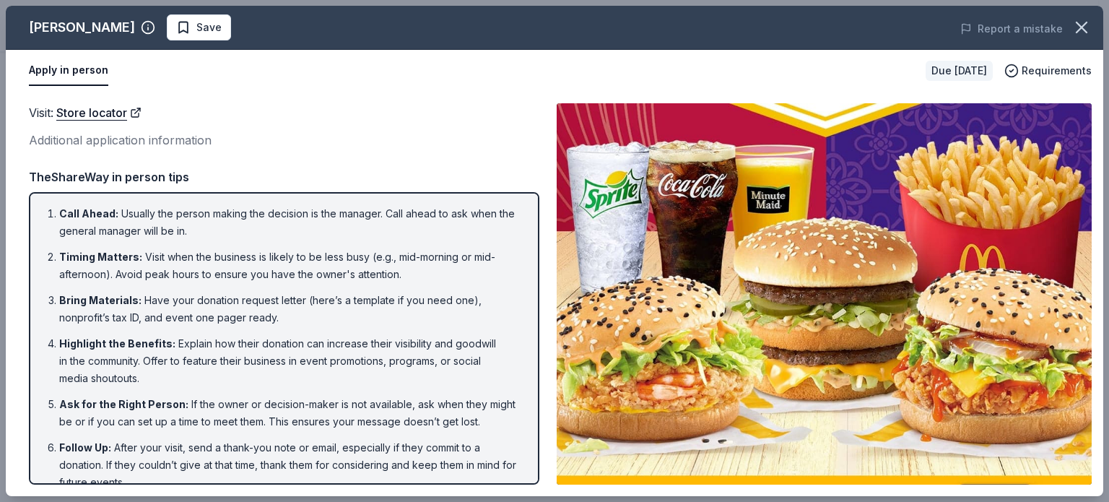
click at [423, 108] on div "Visit : Store locator" at bounding box center [284, 112] width 511 height 19
click at [1075, 28] on icon "button" at bounding box center [1082, 27] width 20 height 20
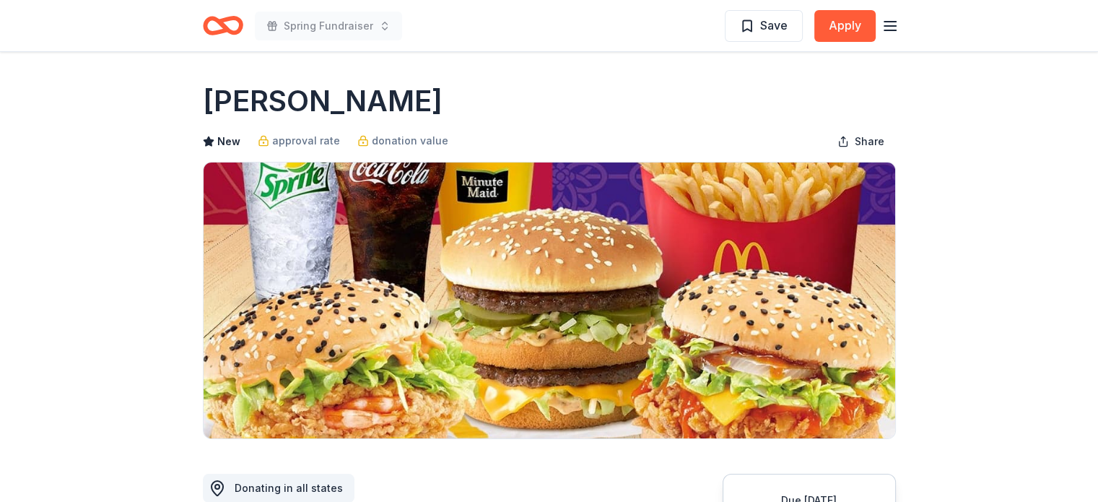
scroll to position [0, 0]
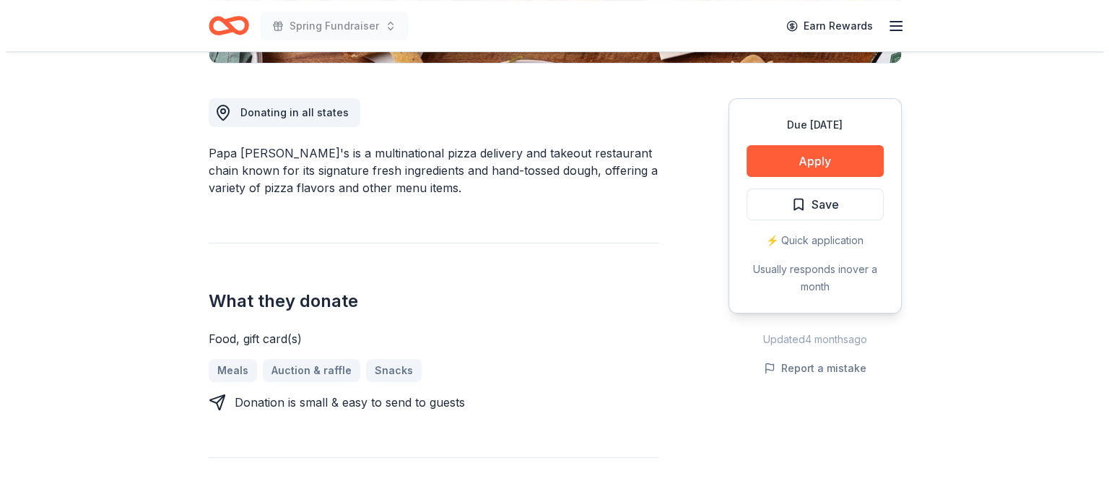
scroll to position [404, 0]
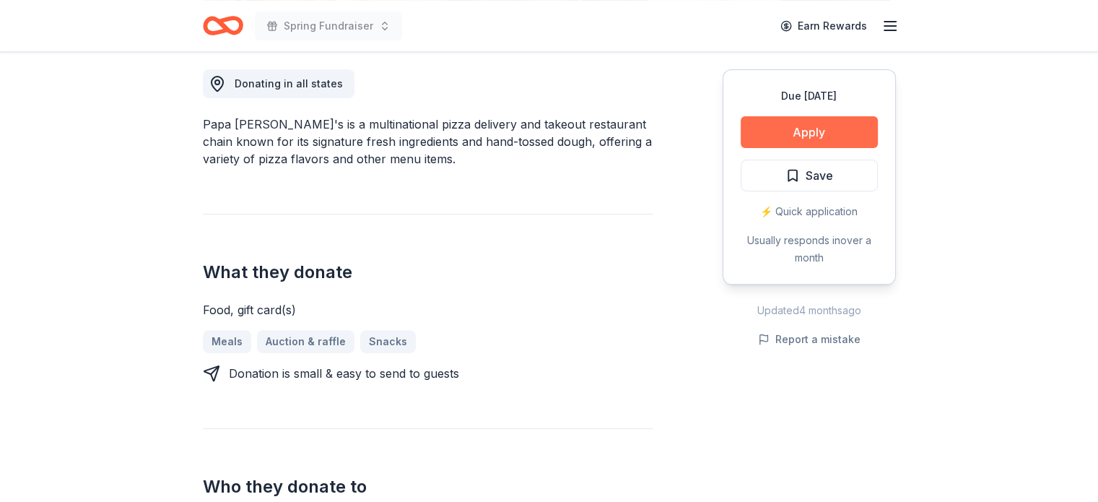
click at [781, 137] on button "Apply" at bounding box center [809, 132] width 137 height 32
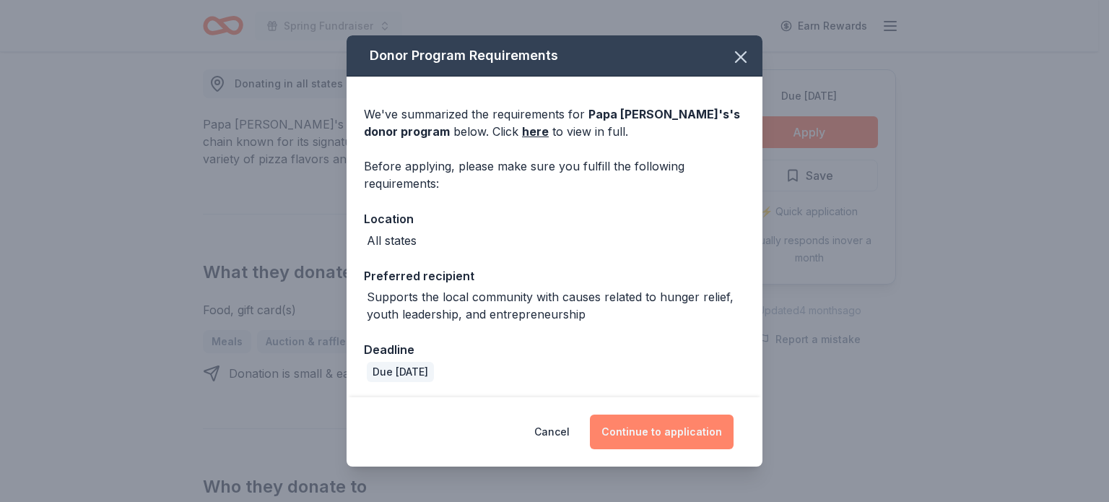
click at [681, 431] on button "Continue to application" at bounding box center [662, 432] width 144 height 35
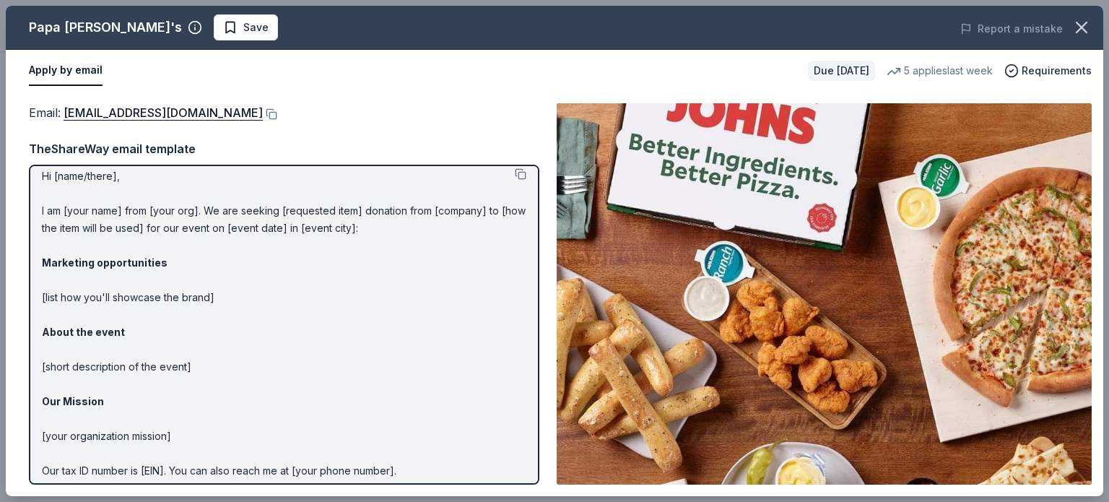
scroll to position [0, 0]
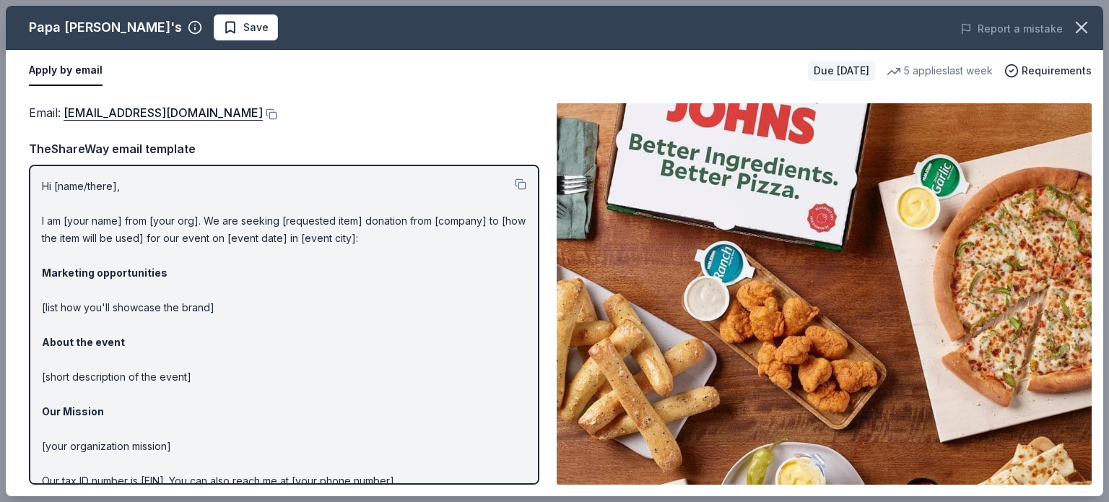
click at [450, 66] on div "Apply by email" at bounding box center [413, 71] width 768 height 30
drag, startPoint x: 577, startPoint y: 330, endPoint x: 451, endPoint y: 33, distance: 322.3
click at [451, 33] on div "Papa [PERSON_NAME]'s Save" at bounding box center [335, 27] width 659 height 26
click at [247, 126] on div "Email : [EMAIL_ADDRESS][DOMAIN_NAME] TheShareWay email template Hi [name/there]…" at bounding box center [284, 293] width 511 height 381
